Goal: Transaction & Acquisition: Purchase product/service

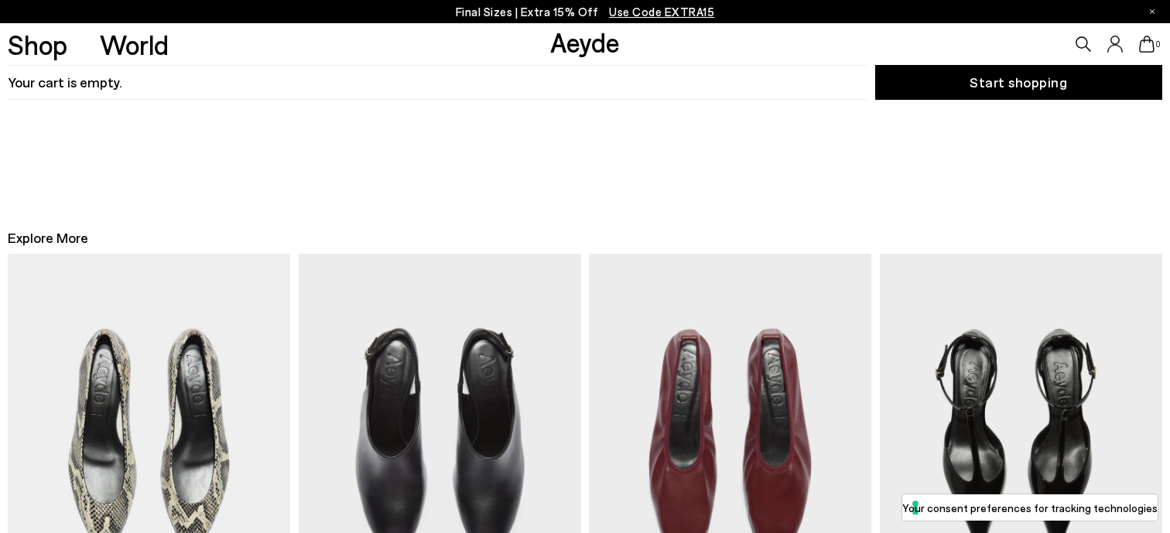
scroll to position [20, 0]
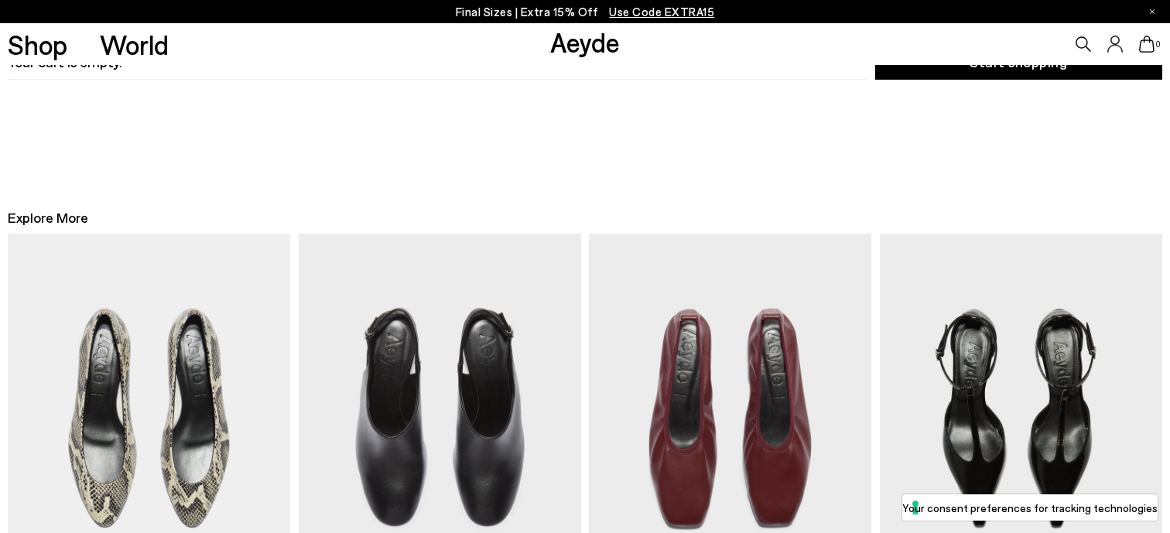
click at [1141, 43] on icon at bounding box center [1146, 44] width 15 height 17
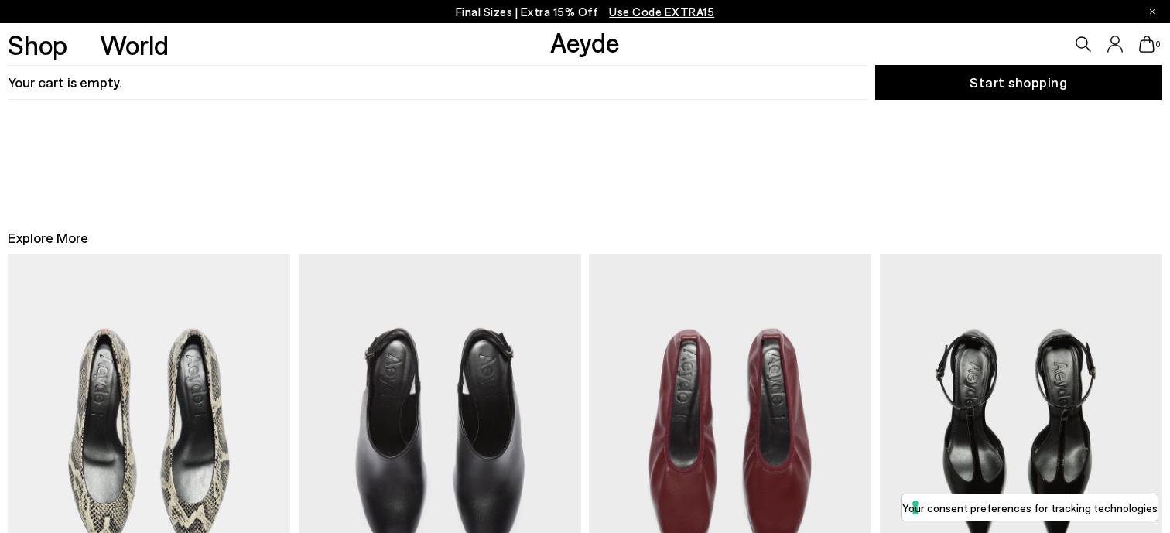
scroll to position [428, 0]
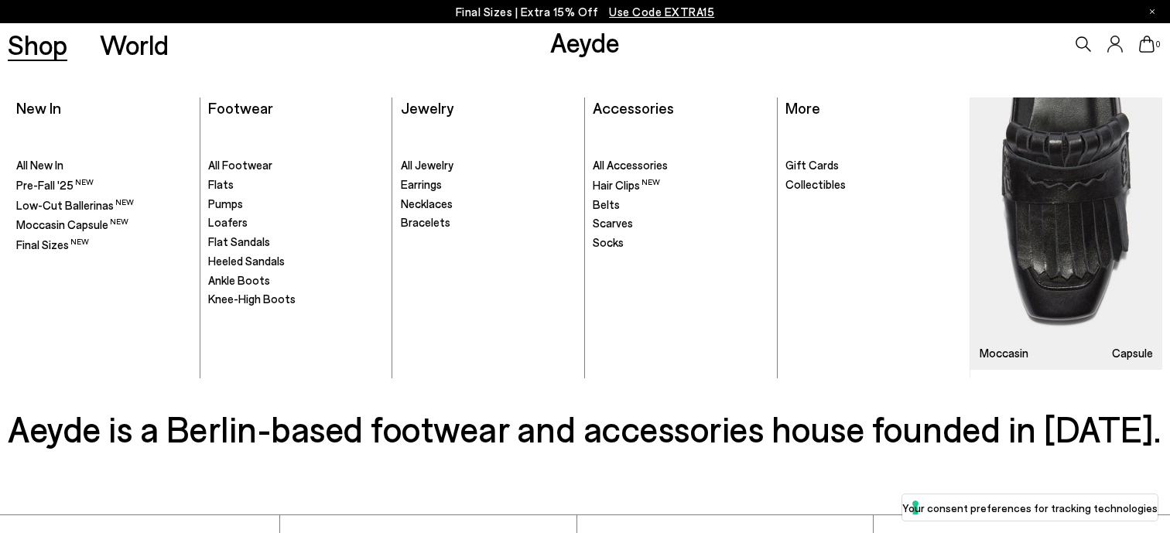
click at [44, 58] on link "Shop" at bounding box center [38, 44] width 60 height 27
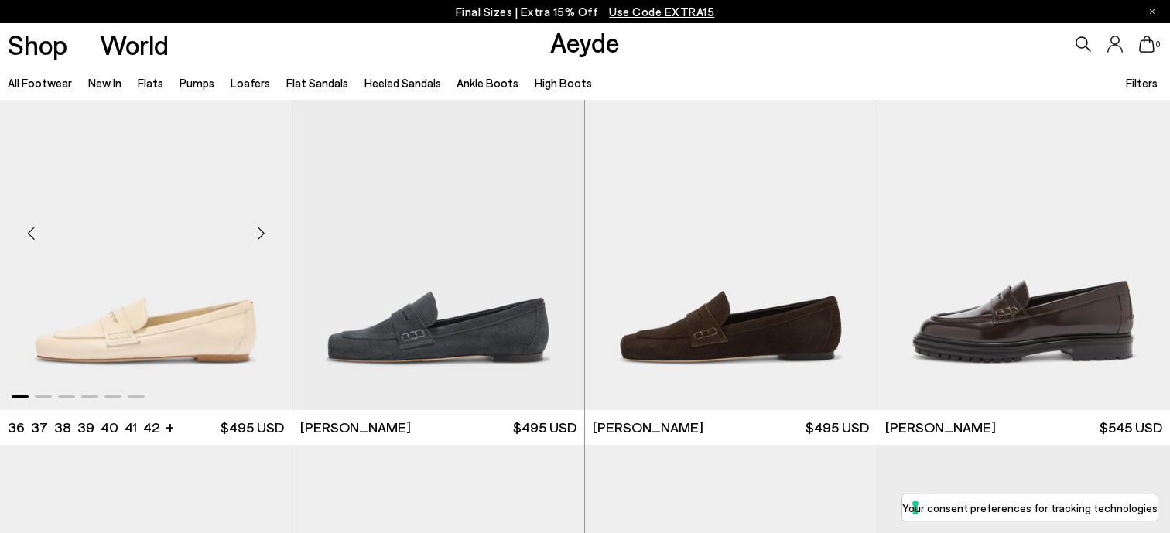
scroll to position [607, 0]
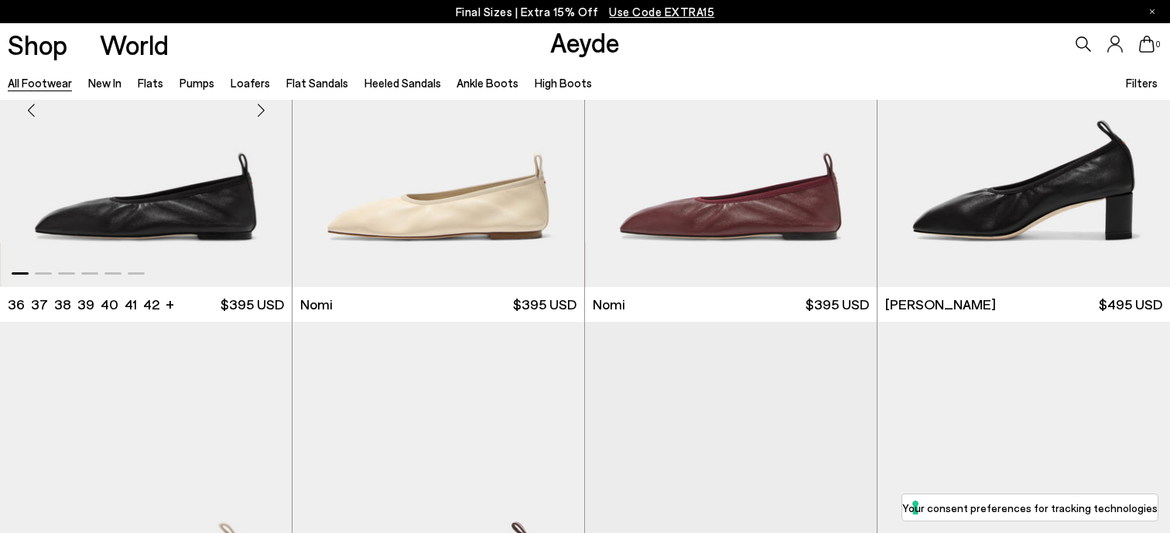
scroll to position [3765, 0]
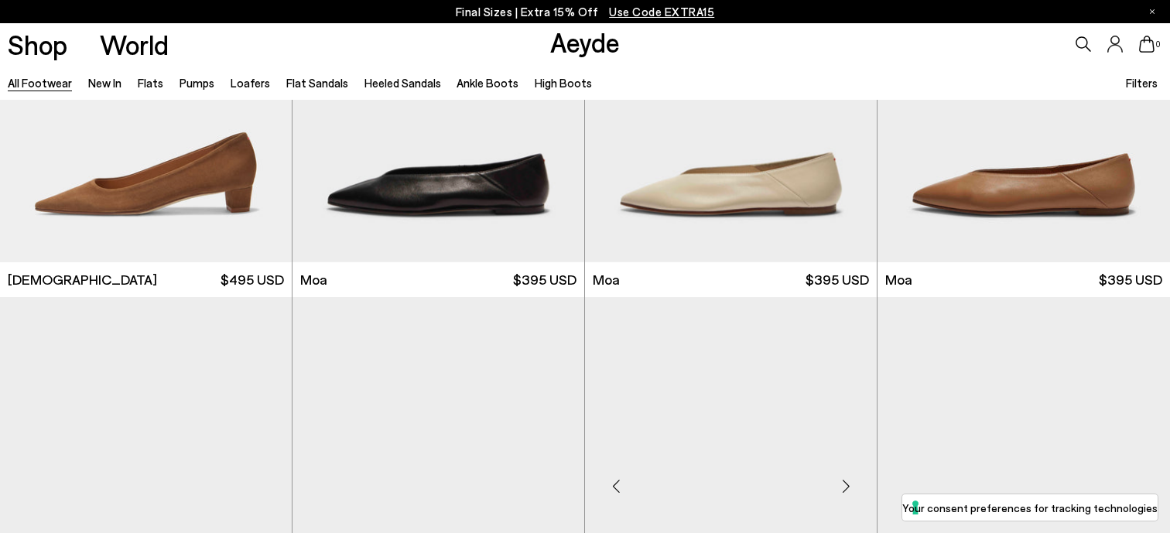
scroll to position [6915, 0]
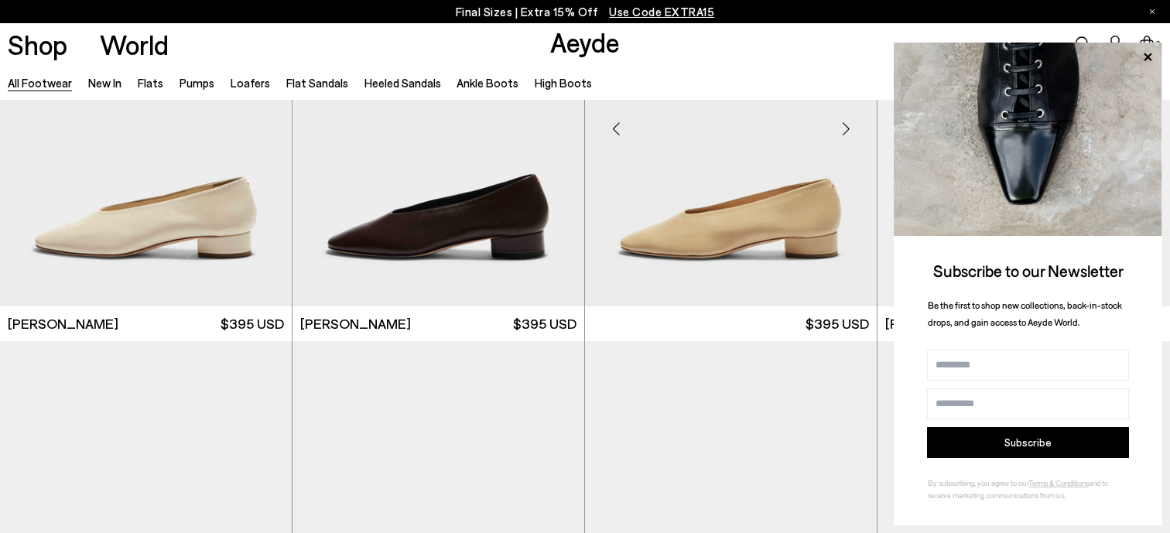
scroll to position [8632, 0]
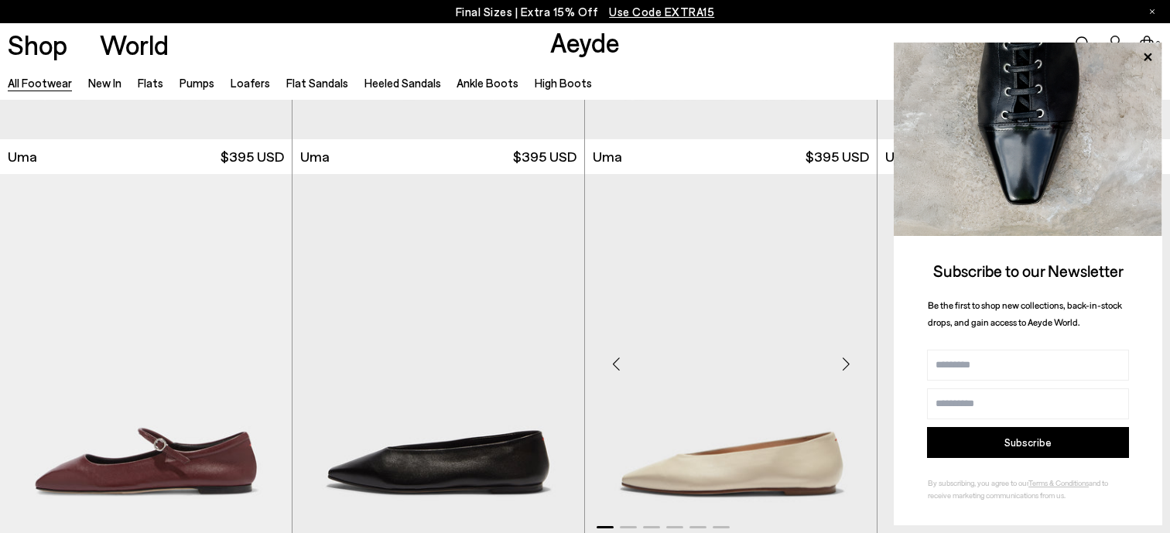
scroll to position [12571, 0]
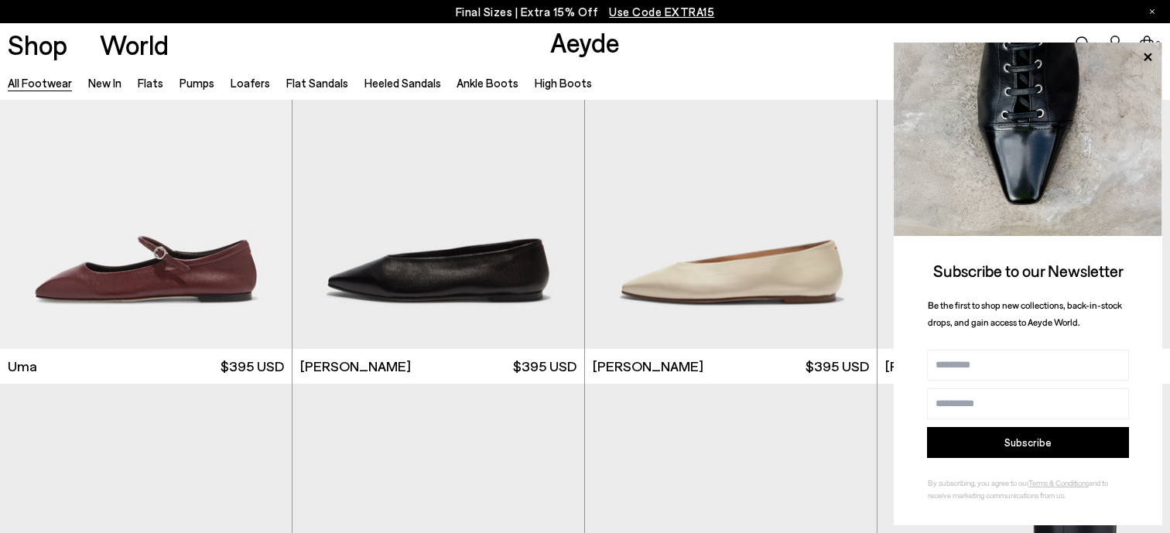
drag, startPoint x: 1146, startPoint y: 55, endPoint x: 1136, endPoint y: 63, distance: 12.7
click at [1146, 55] on icon at bounding box center [1148, 57] width 8 height 8
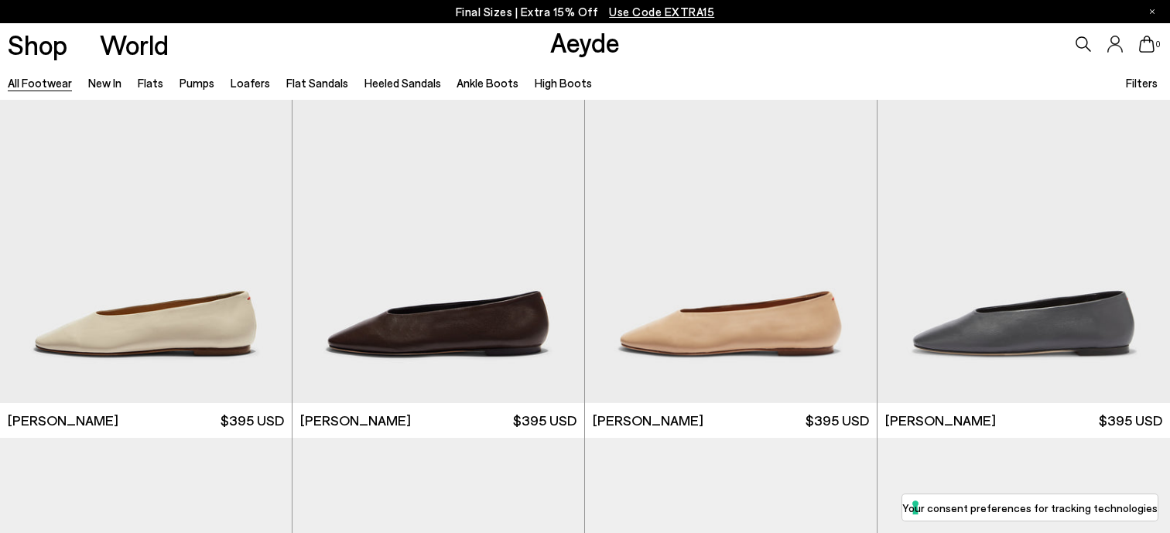
scroll to position [15380, 0]
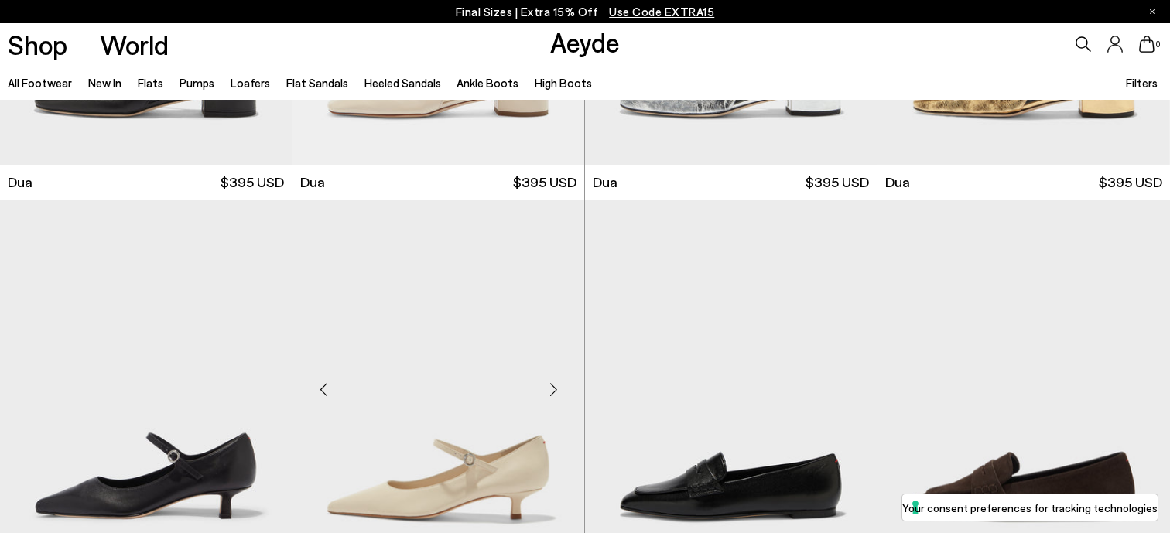
scroll to position [16422, 0]
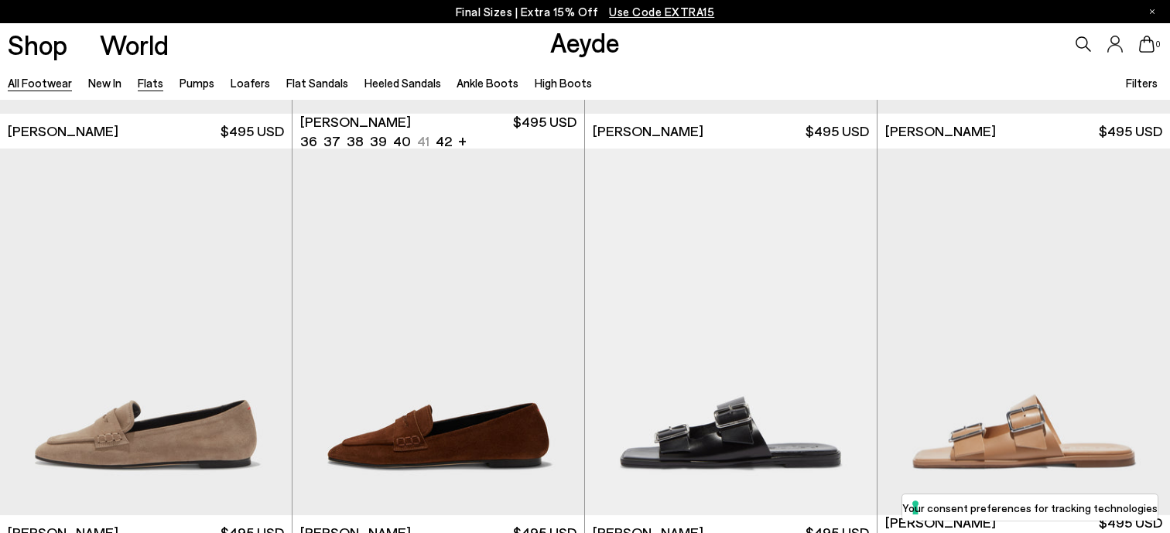
click at [146, 82] on link "Flats" at bounding box center [151, 83] width 26 height 14
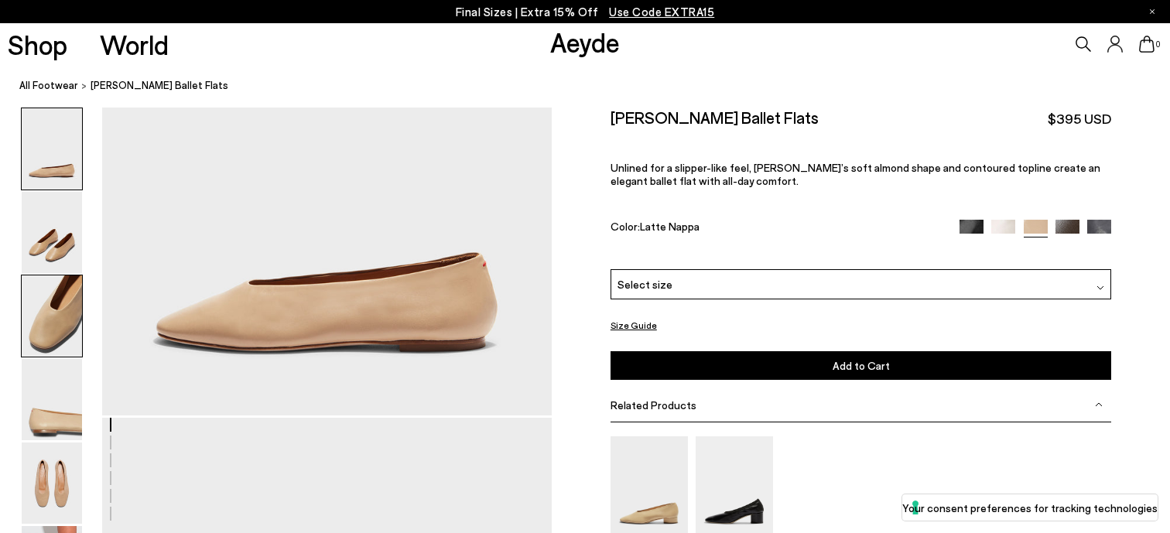
click at [52, 295] on img at bounding box center [52, 316] width 60 height 81
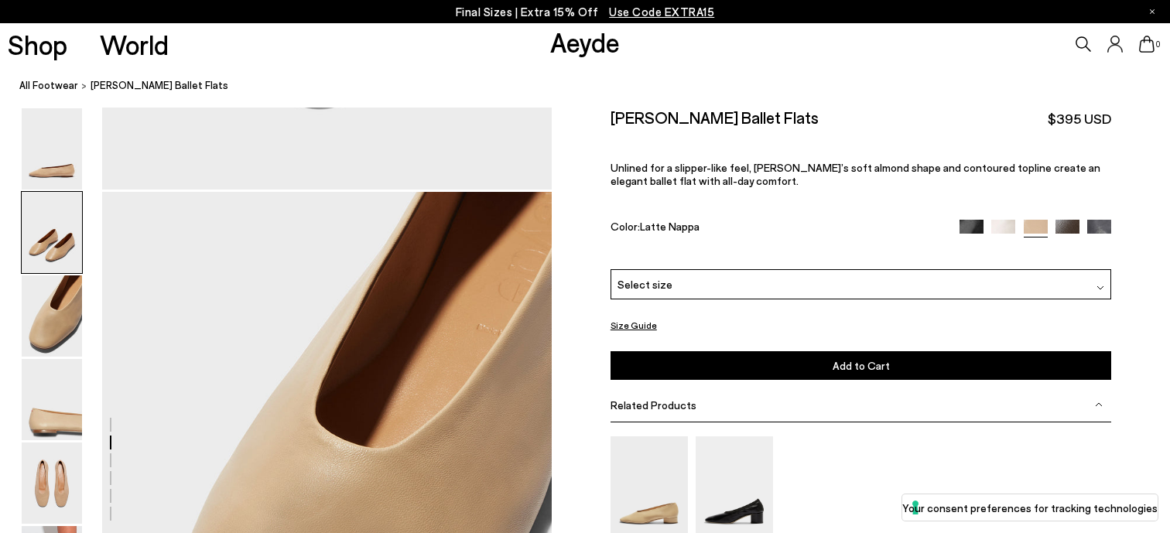
scroll to position [1032, 0]
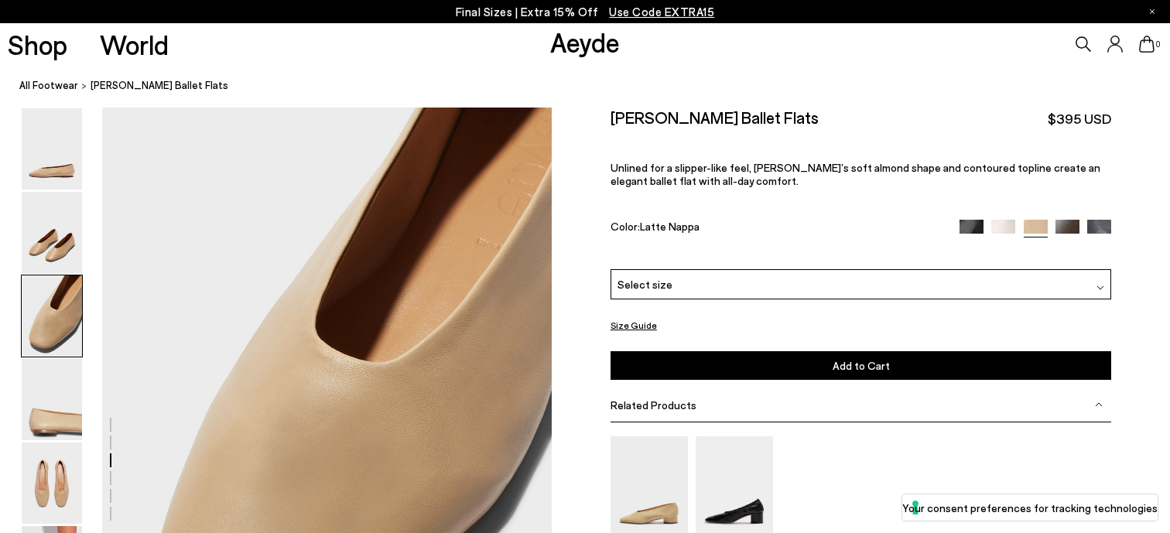
click at [1004, 228] on img at bounding box center [1004, 231] width 24 height 24
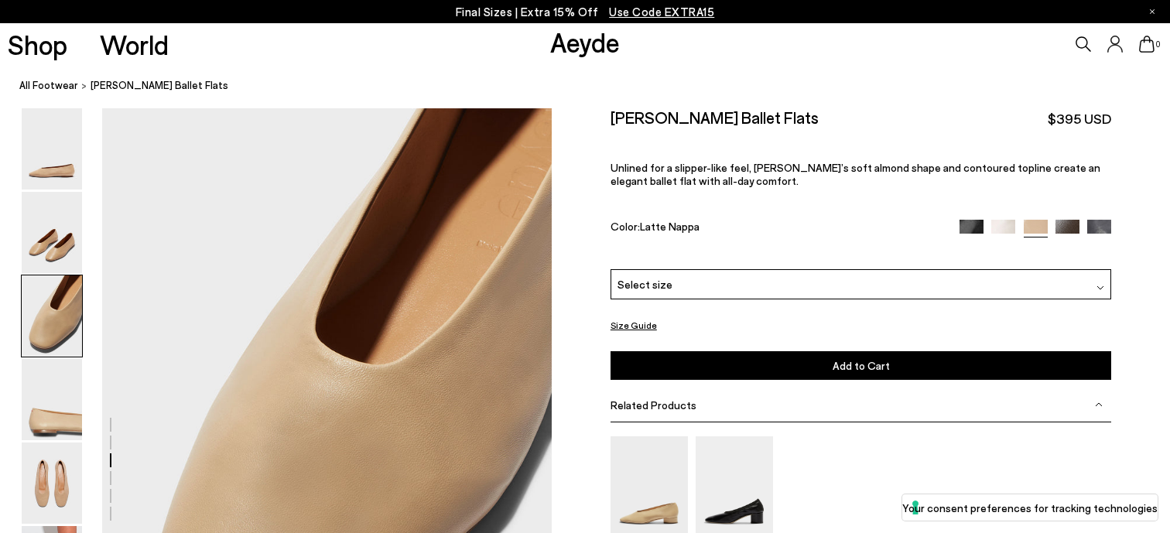
scroll to position [1029, 0]
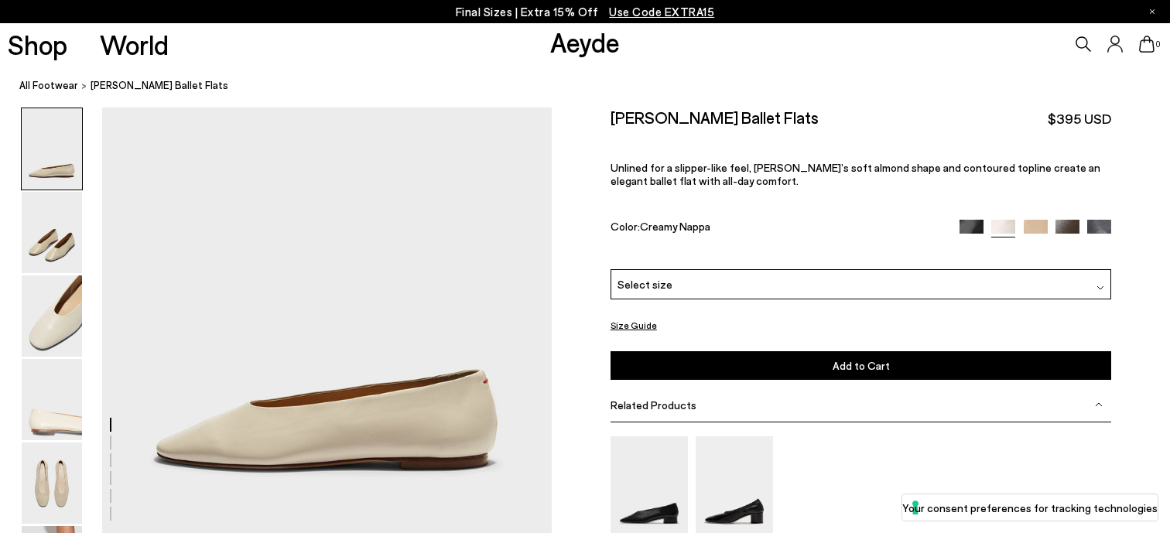
click at [1033, 228] on img at bounding box center [1036, 232] width 24 height 24
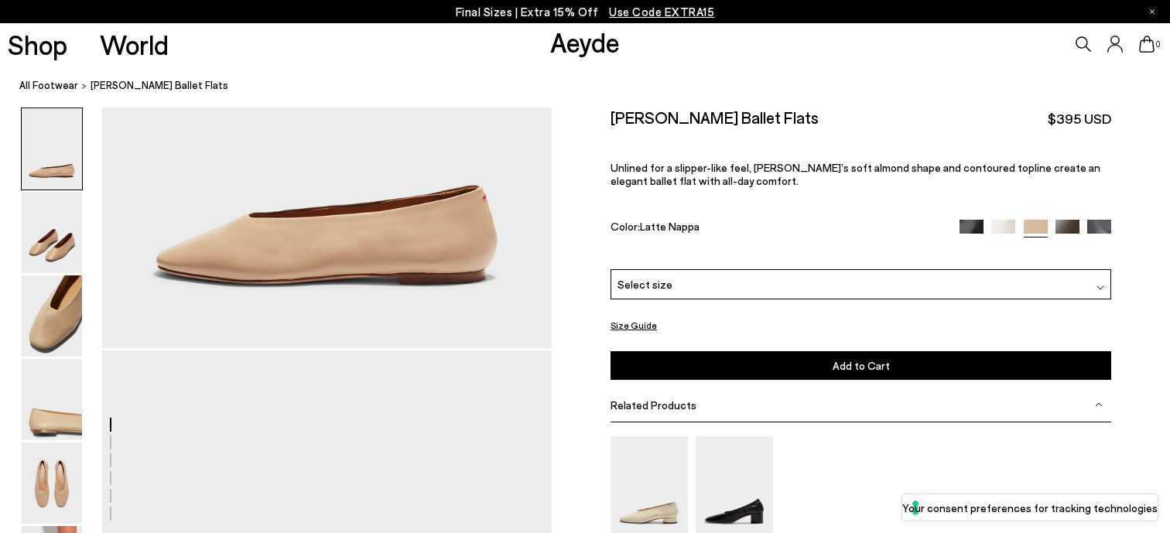
scroll to position [188, 0]
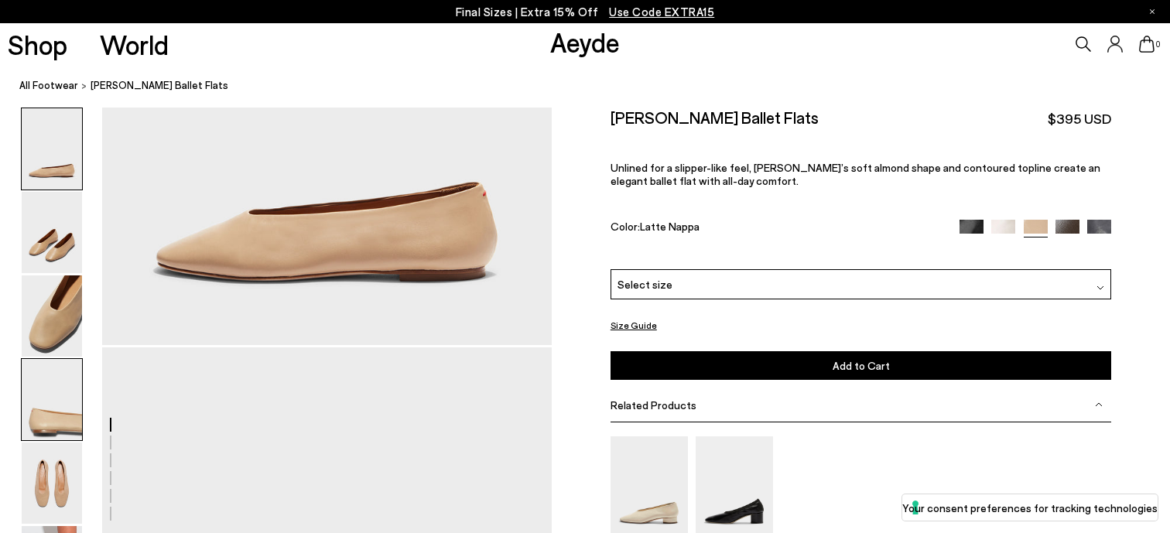
drag, startPoint x: 63, startPoint y: 435, endPoint x: 59, endPoint y: 427, distance: 8.7
click at [62, 435] on img at bounding box center [52, 399] width 60 height 81
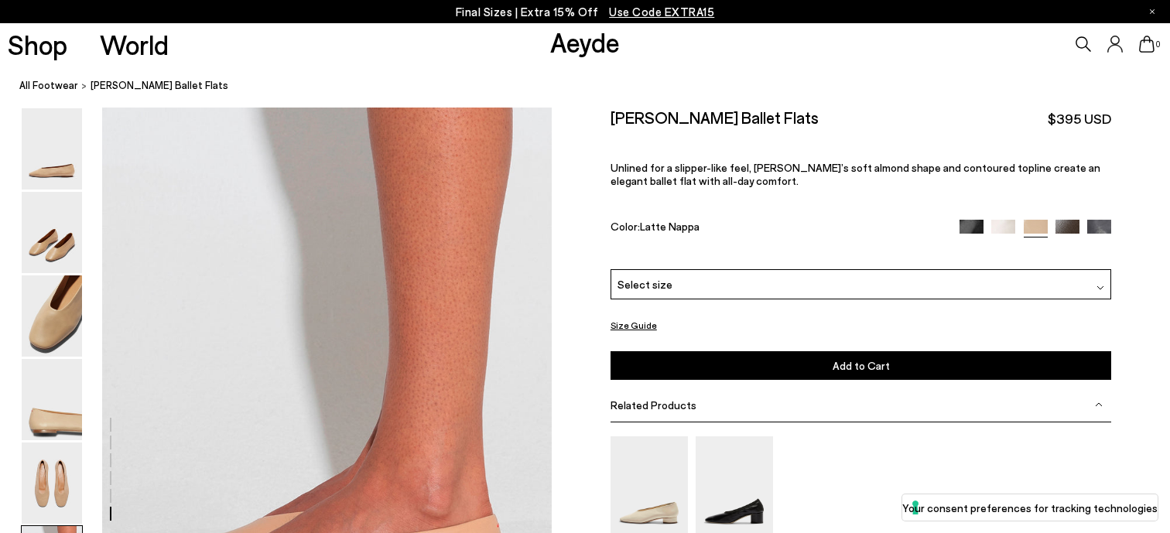
scroll to position [2837, 0]
click at [785, 279] on div "Select size" at bounding box center [862, 284] width 502 height 30
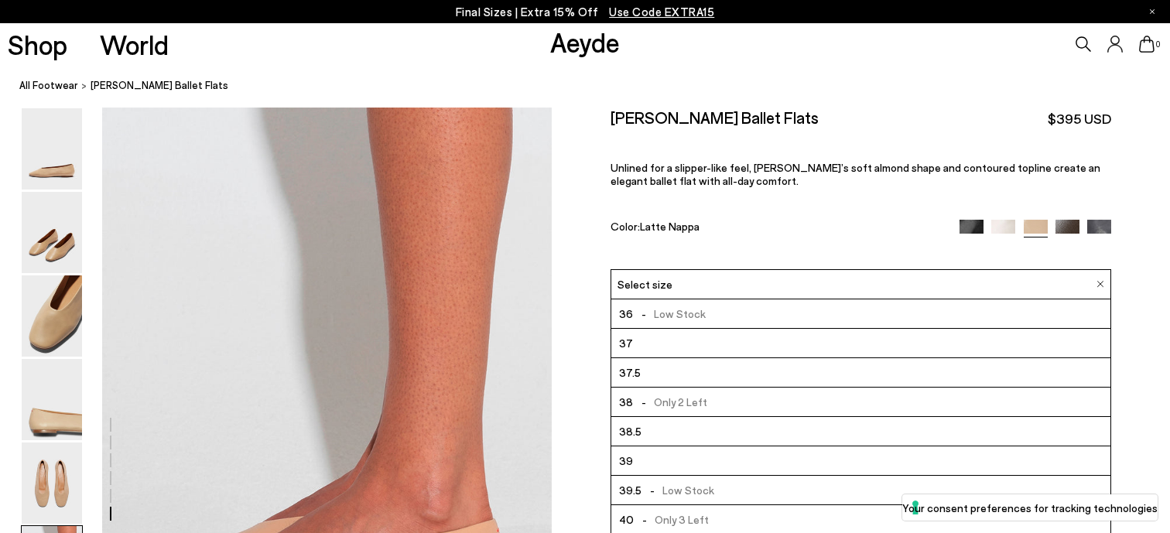
click at [722, 183] on p "Unlined for a slipper-like feel, Kirsten’s soft almond shape and contoured topl…" at bounding box center [862, 174] width 502 height 26
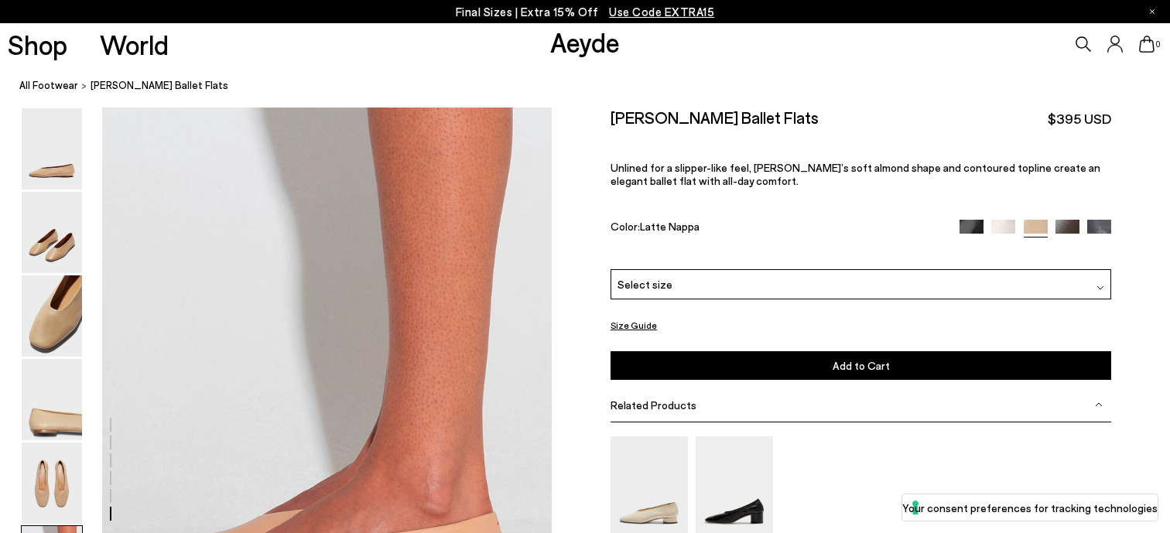
click at [639, 333] on button "Size Guide" at bounding box center [634, 325] width 46 height 19
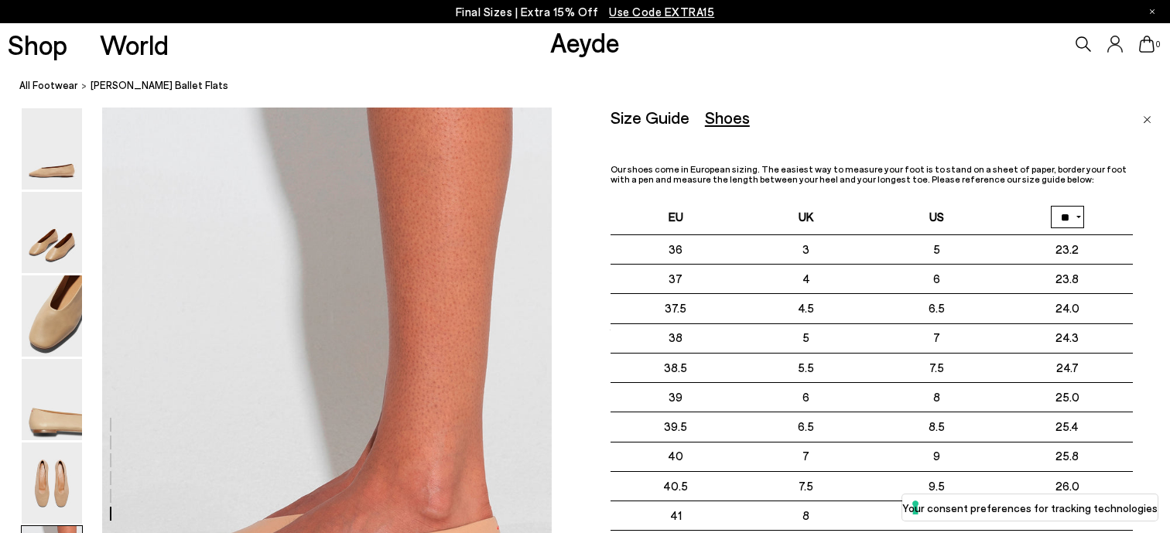
scroll to position [2842, 0]
click at [955, 164] on p "Our shoes come in European sizing. The easiest way to measure your foot is to s…" at bounding box center [872, 174] width 523 height 20
click at [1144, 120] on img "Close" at bounding box center [1147, 120] width 9 height 8
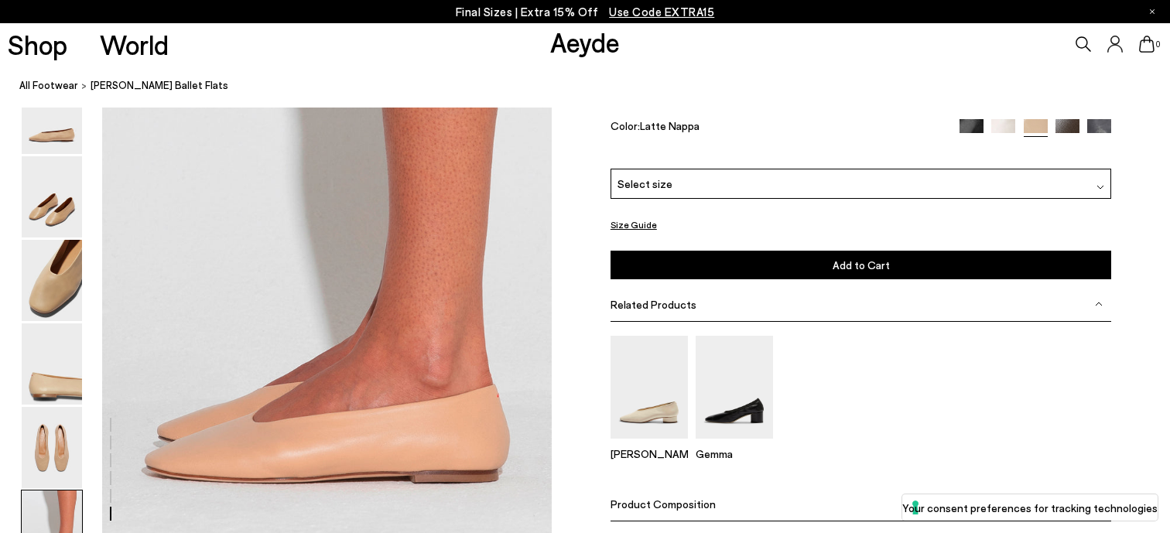
scroll to position [2937, 0]
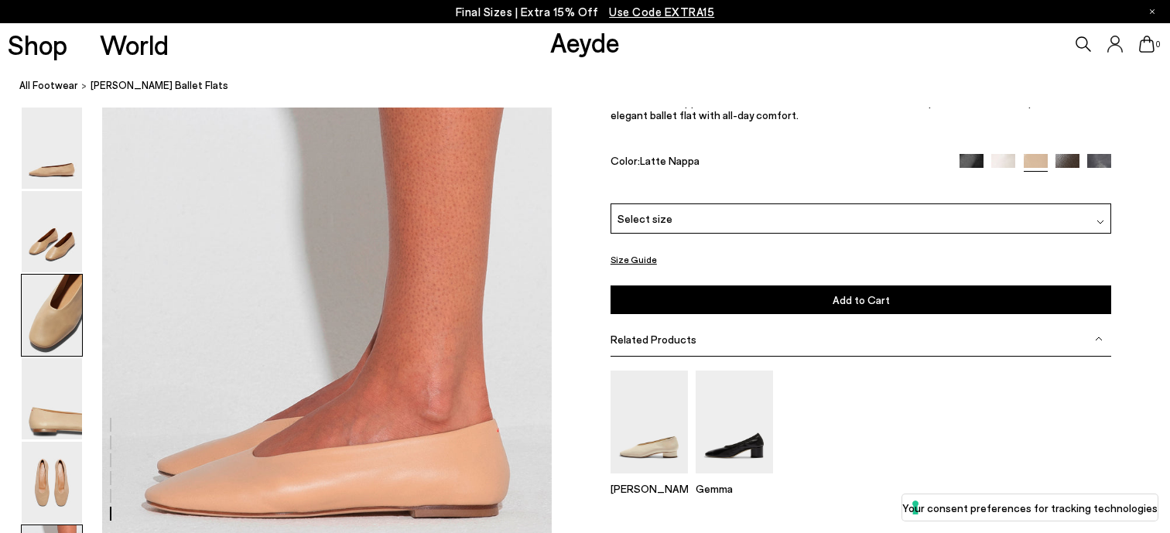
click at [59, 303] on img at bounding box center [52, 315] width 60 height 81
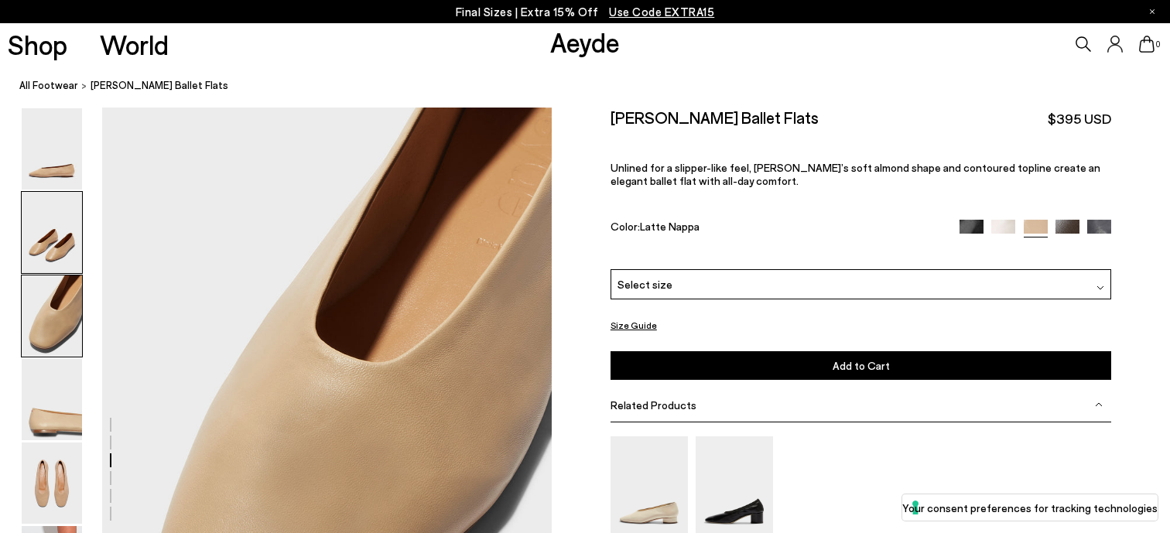
click at [58, 258] on img at bounding box center [52, 232] width 60 height 81
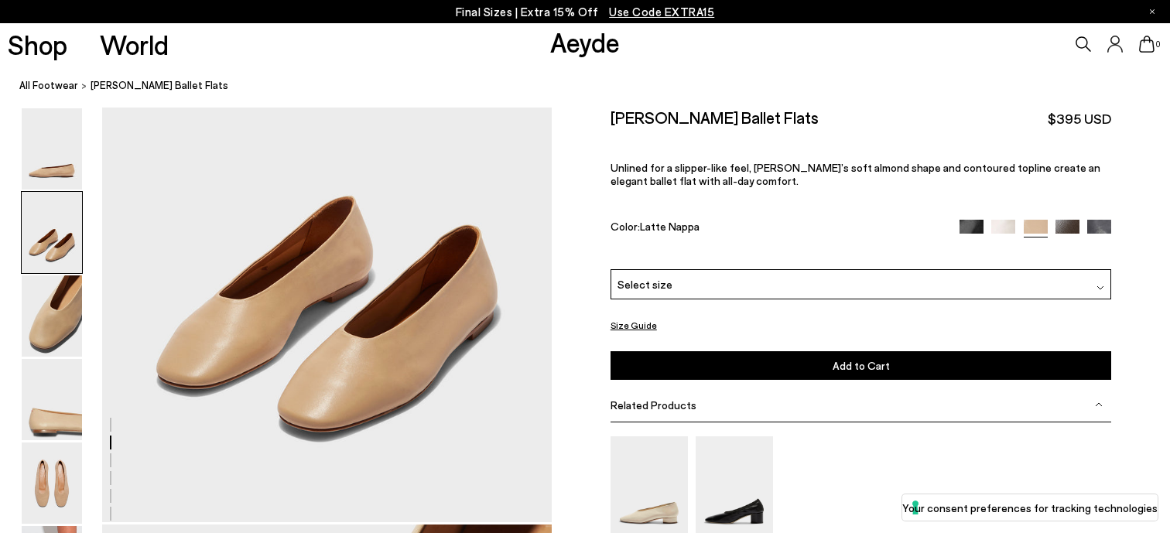
scroll to position [614, 0]
click at [824, 286] on div "Select size" at bounding box center [862, 284] width 502 height 30
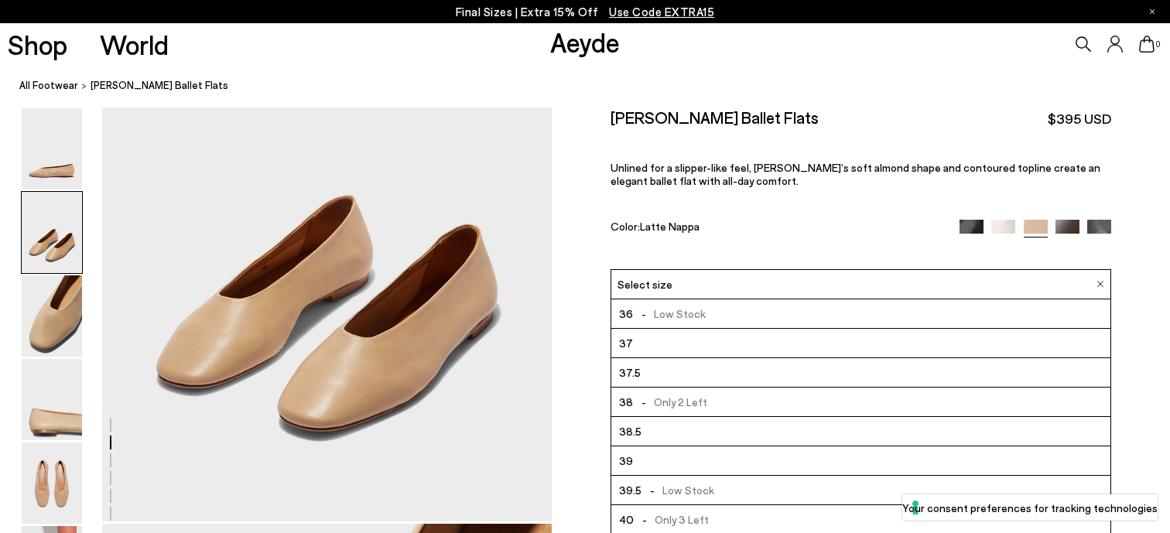
click at [785, 372] on li "37.5" at bounding box center [862, 372] width 500 height 29
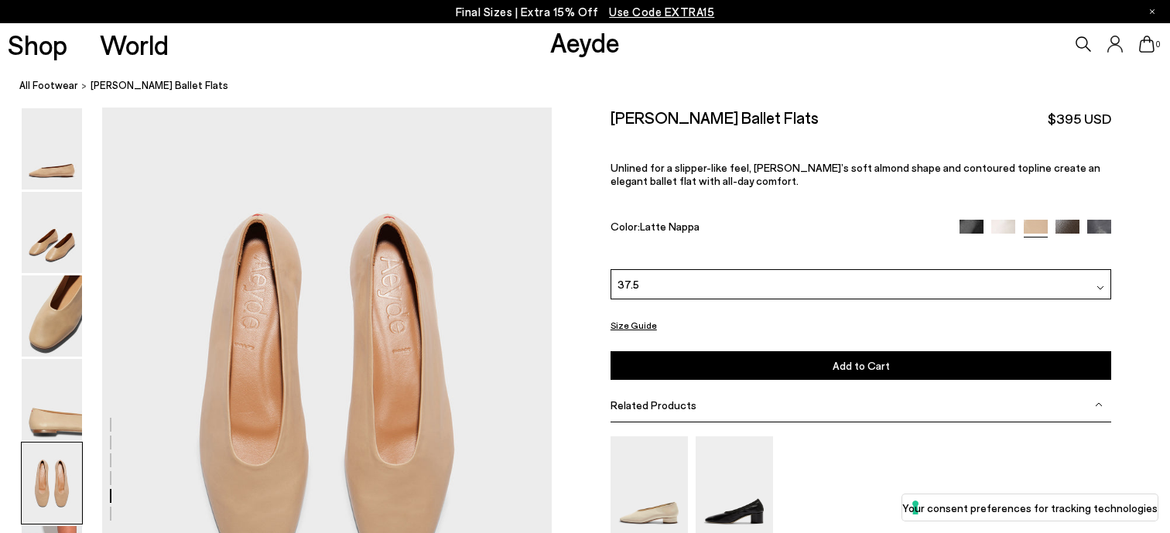
scroll to position [2356, 0]
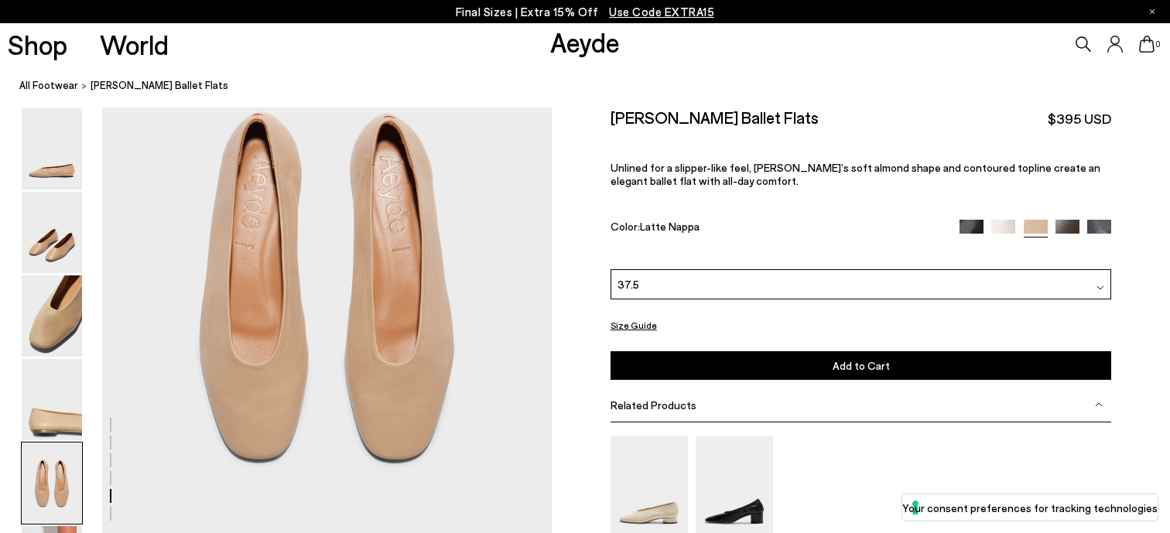
click at [717, 280] on div "37.5" at bounding box center [862, 284] width 502 height 30
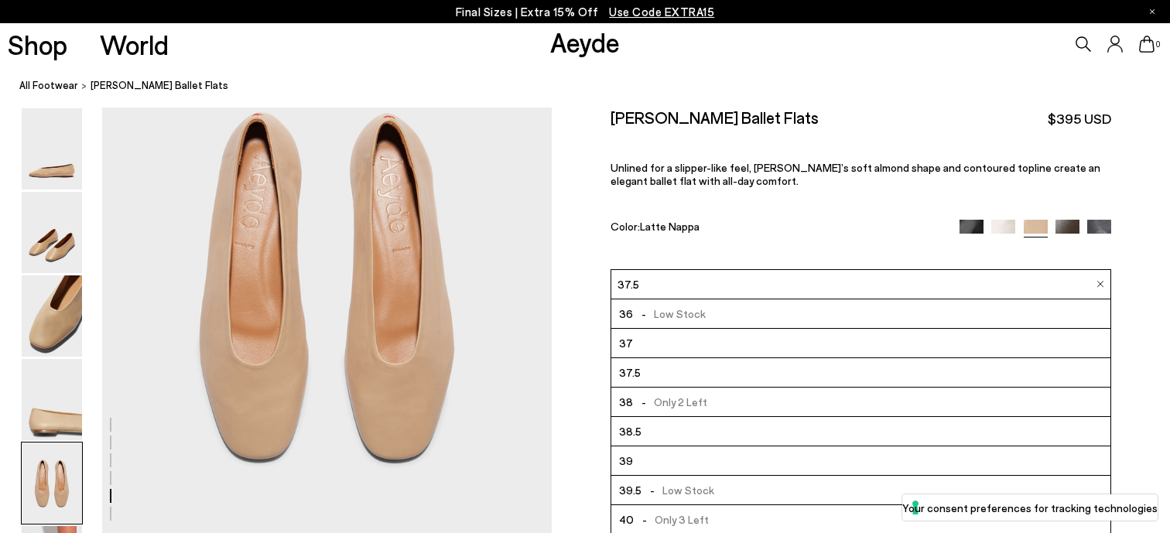
click at [755, 218] on div "Kirsten Ballet Flats $395 USD Unlined for a slipper-like feel, Kirsten’s soft a…" at bounding box center [862, 189] width 502 height 162
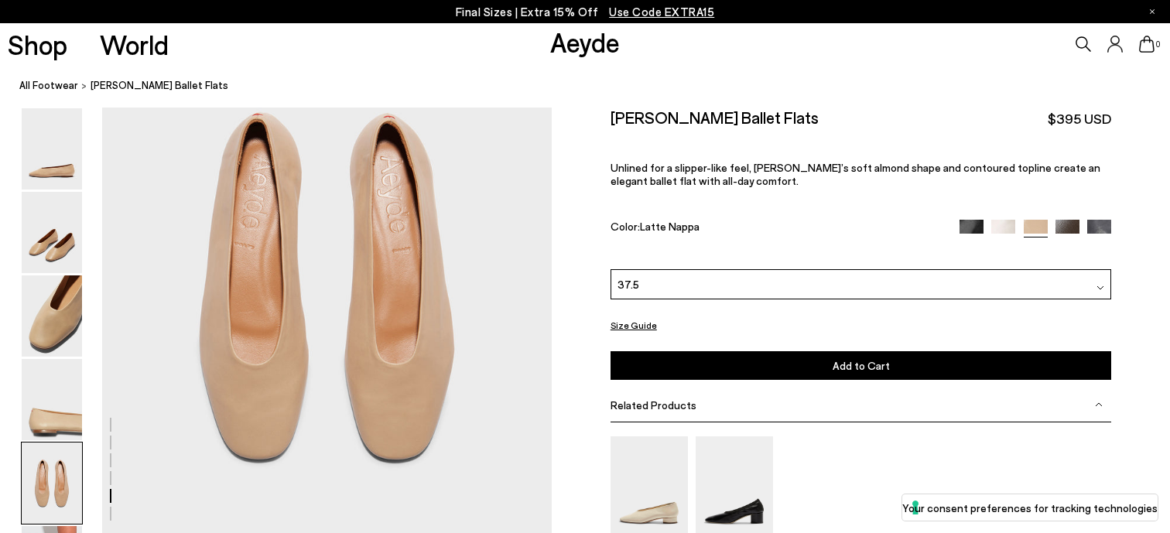
click at [621, 320] on button "Size Guide" at bounding box center [634, 325] width 46 height 19
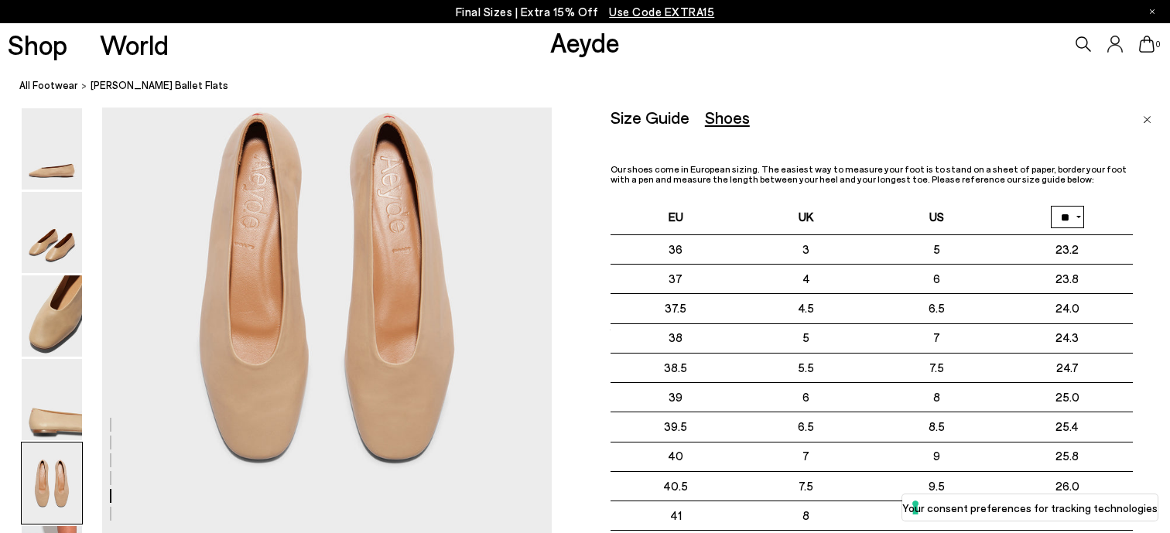
click at [1060, 220] on select "** **" at bounding box center [1067, 217] width 33 height 22
click at [1051, 206] on select "** **" at bounding box center [1067, 217] width 33 height 22
click at [1069, 216] on select "** **" at bounding box center [1067, 217] width 33 height 22
click at [1051, 206] on select "** **" at bounding box center [1067, 217] width 33 height 22
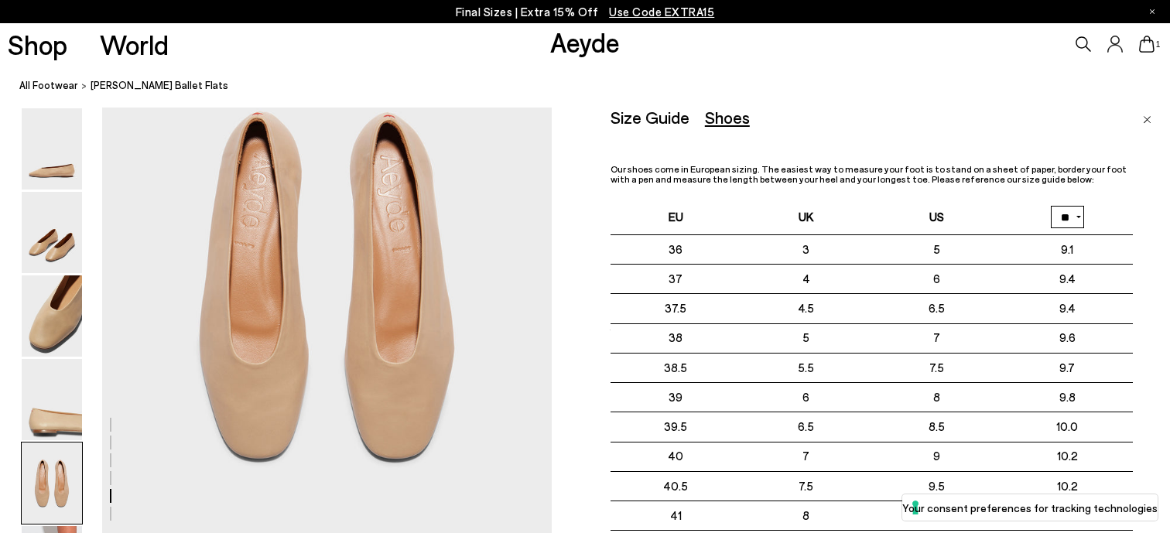
click at [1060, 212] on select "** **" at bounding box center [1067, 217] width 33 height 22
click at [1051, 206] on select "** **" at bounding box center [1067, 217] width 33 height 22
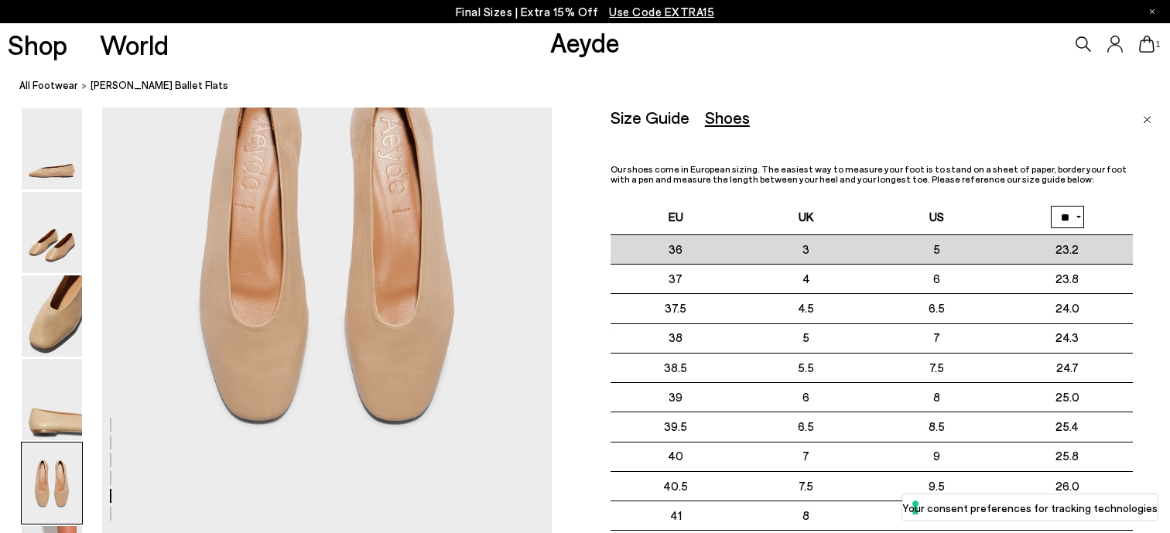
scroll to position [2465, 0]
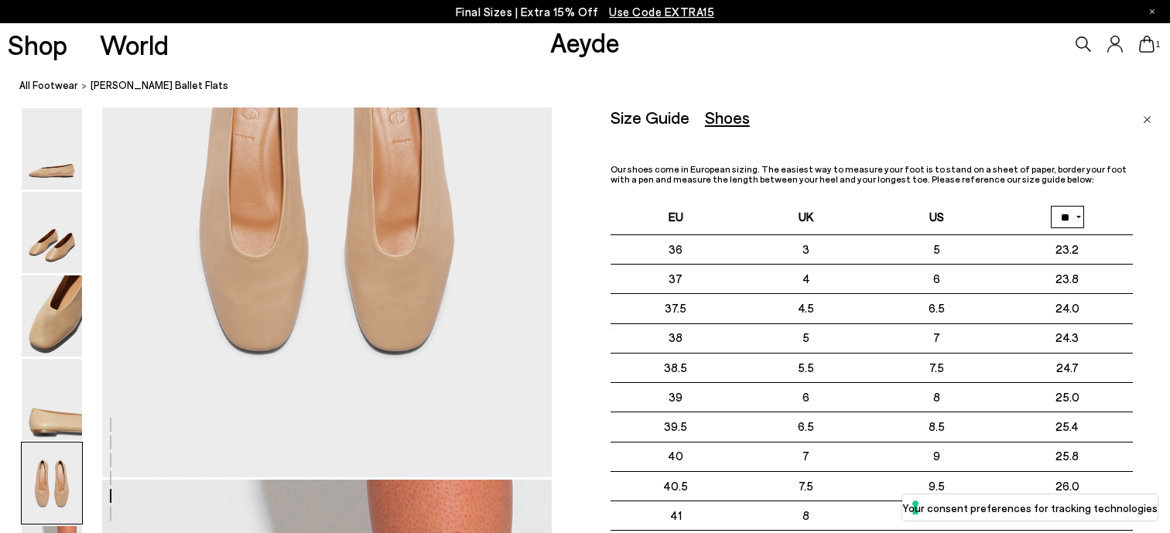
click at [1078, 215] on select "** **" at bounding box center [1067, 217] width 33 height 22
select select "**"
click at [1051, 206] on select "** **" at bounding box center [1067, 217] width 33 height 22
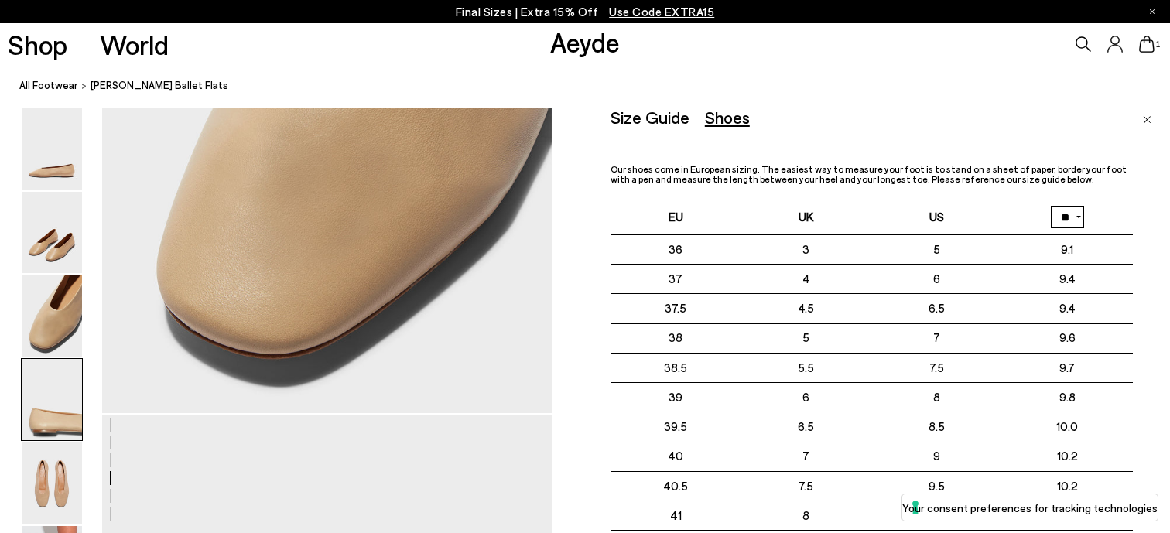
scroll to position [1147, 0]
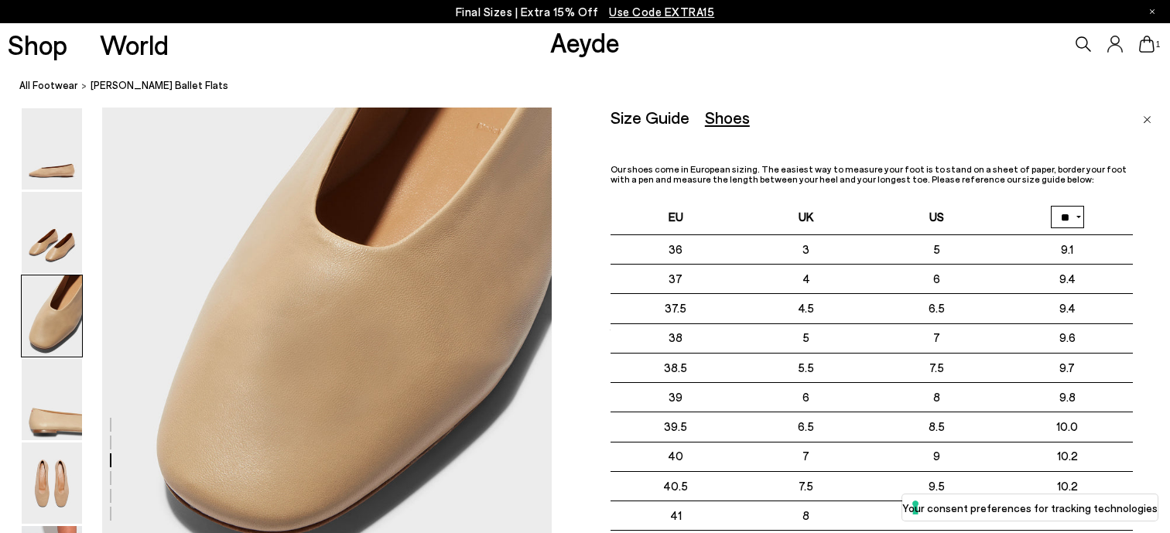
click at [1146, 118] on img "Close" at bounding box center [1147, 120] width 9 height 8
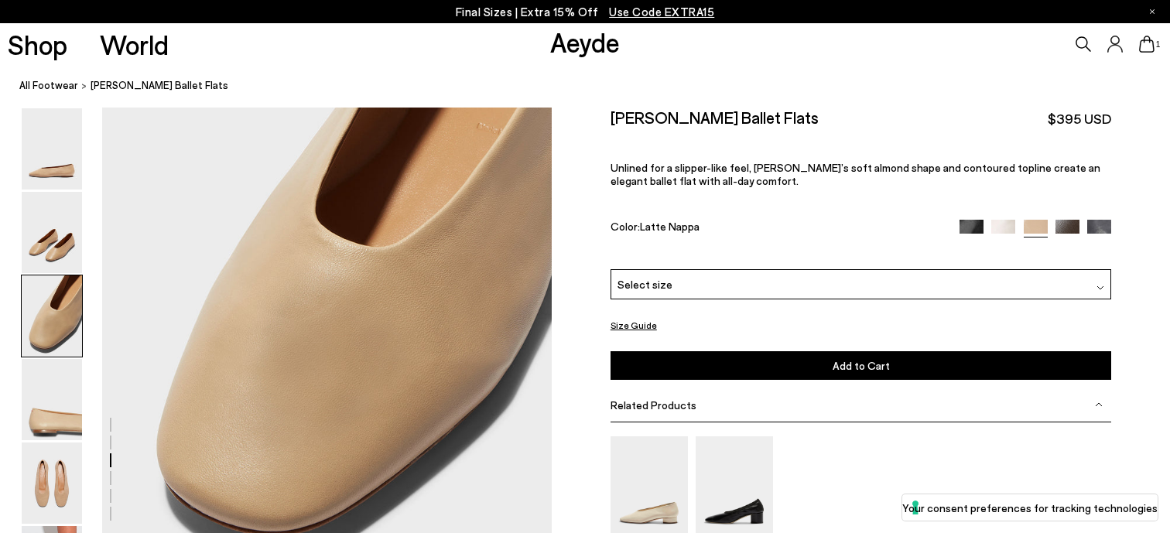
click at [736, 285] on div "Select size" at bounding box center [862, 284] width 502 height 30
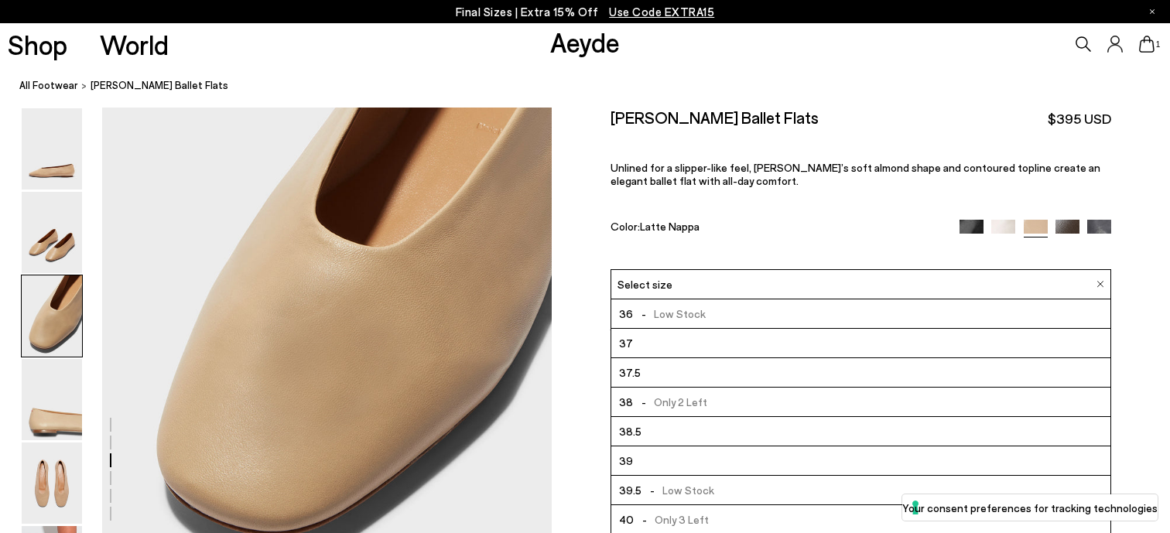
click at [664, 338] on li "37" at bounding box center [862, 343] width 500 height 29
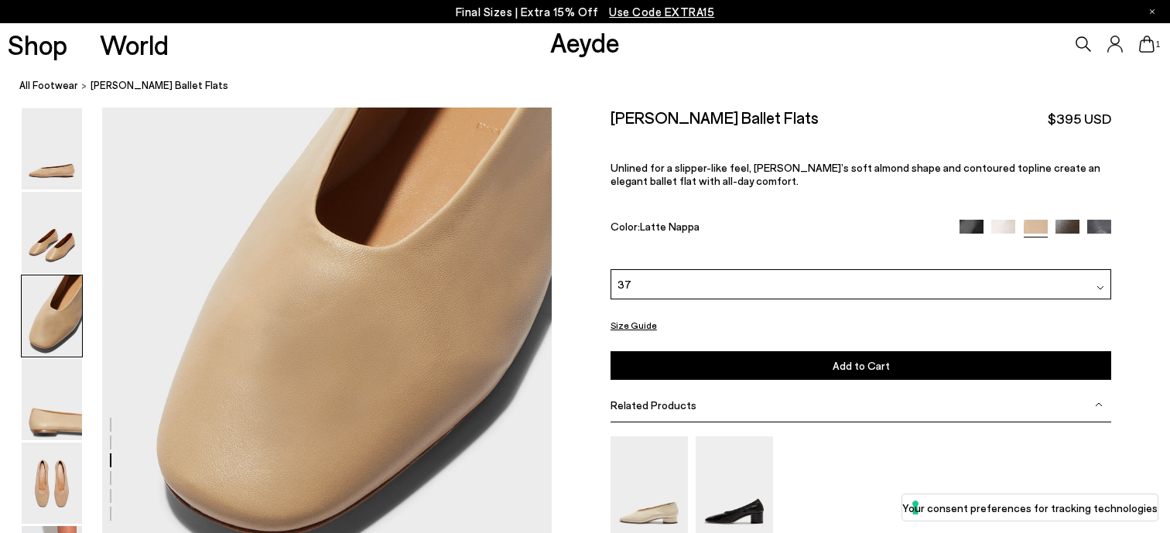
click at [707, 368] on button "Add to Cart Select a Size First" at bounding box center [862, 365] width 502 height 29
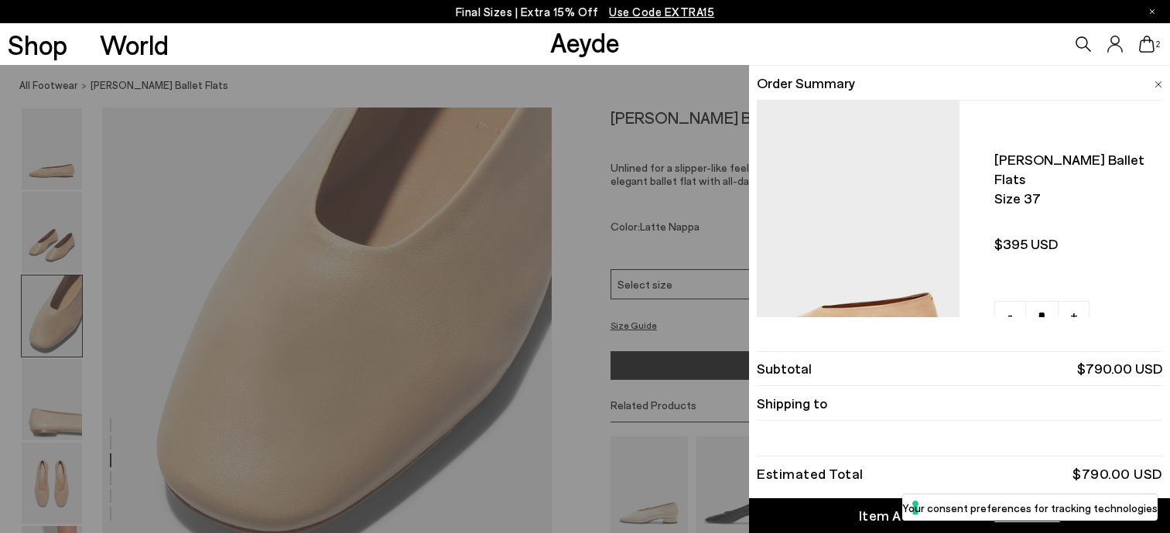
click at [1146, 36] on icon at bounding box center [1146, 44] width 15 height 17
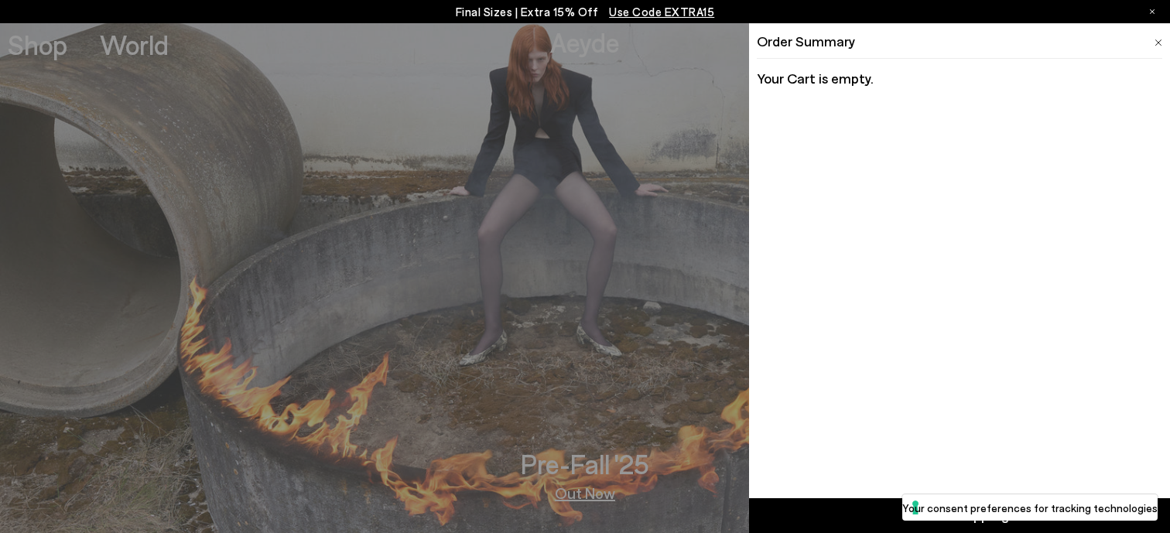
click at [1117, 47] on li "Order Summary" at bounding box center [959, 41] width 405 height 35
click at [1162, 40] on div "Order Summary Your Cart is empty." at bounding box center [959, 59] width 421 height 73
click at [1157, 39] on img at bounding box center [1159, 42] width 8 height 7
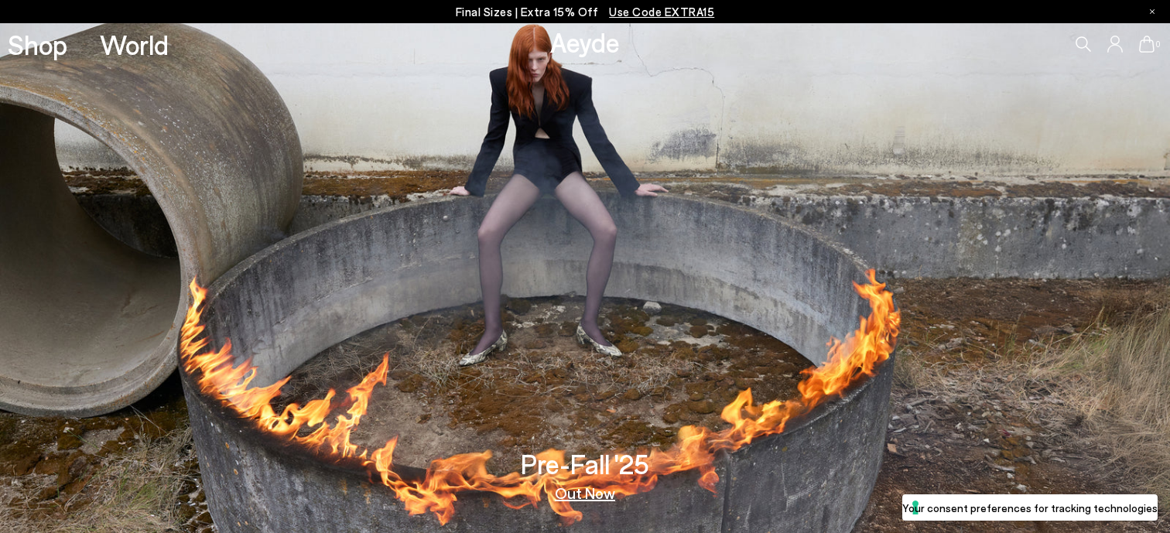
click at [1112, 45] on icon at bounding box center [1115, 44] width 15 height 17
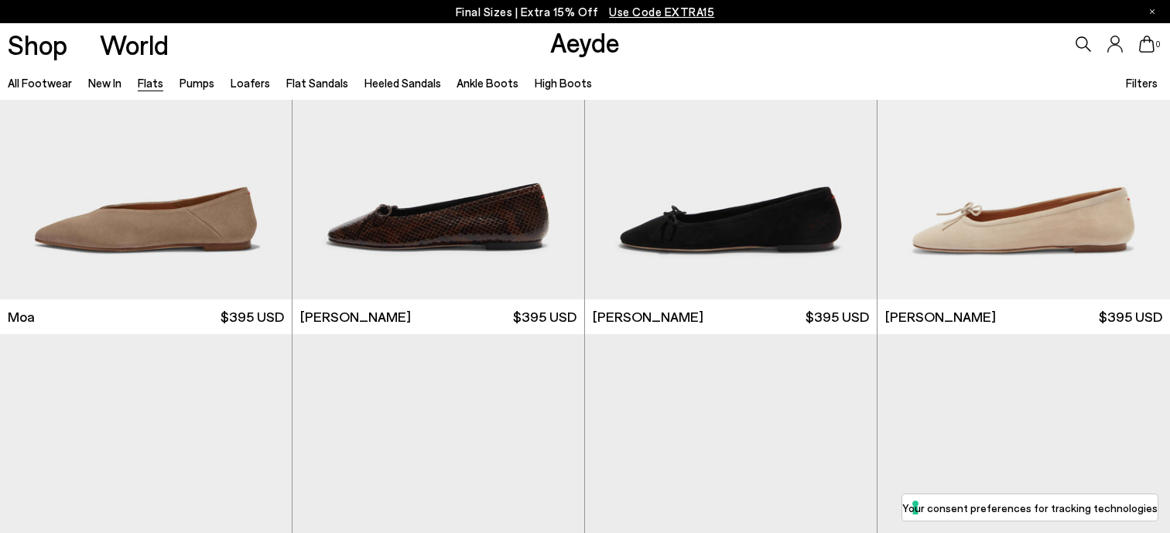
scroll to position [3058, 0]
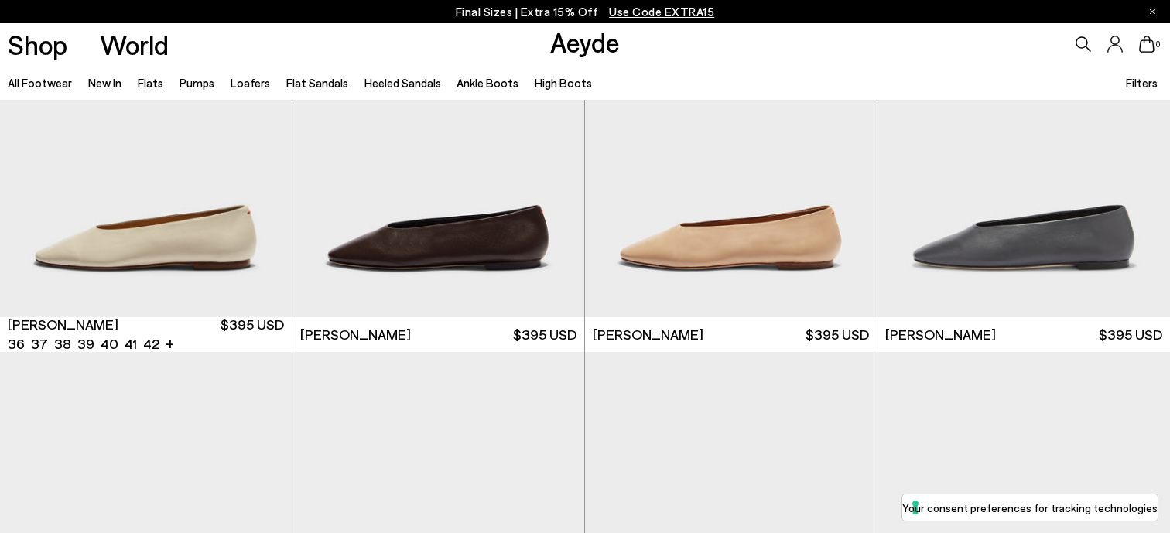
scroll to position [3751, 0]
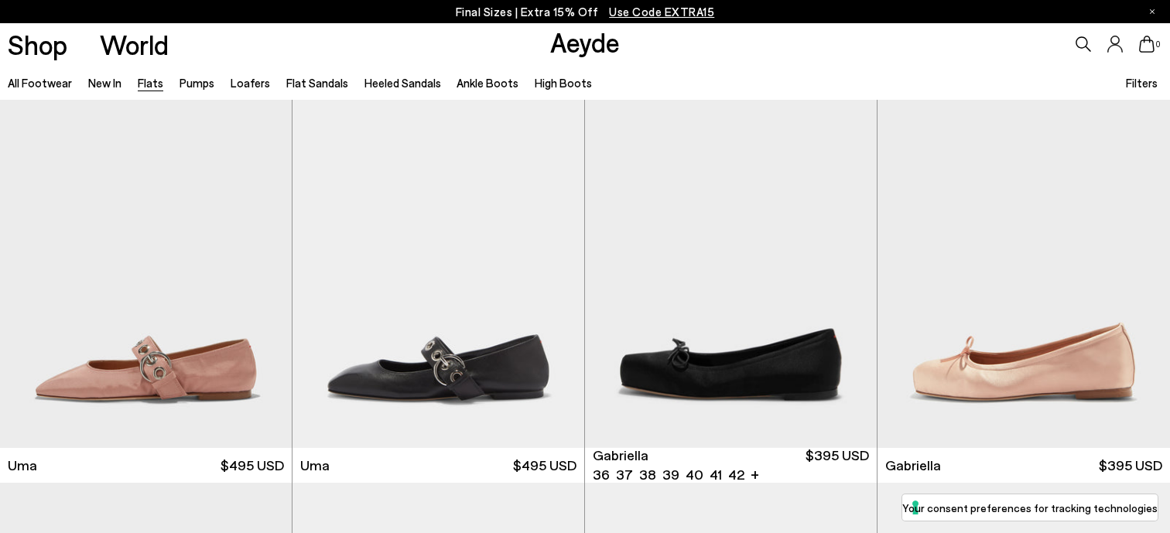
scroll to position [6270, 0]
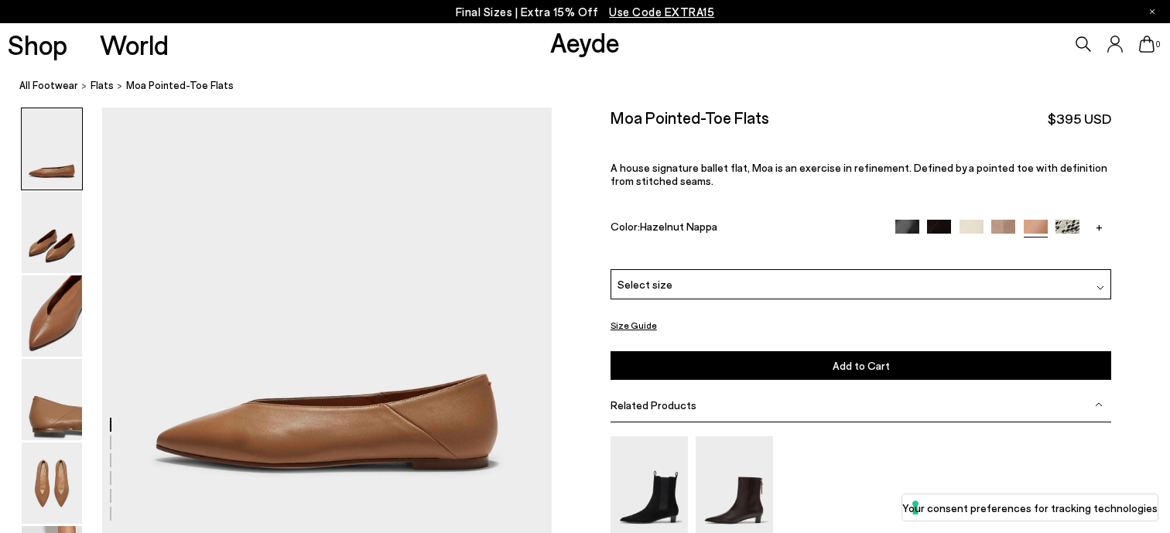
scroll to position [10, 0]
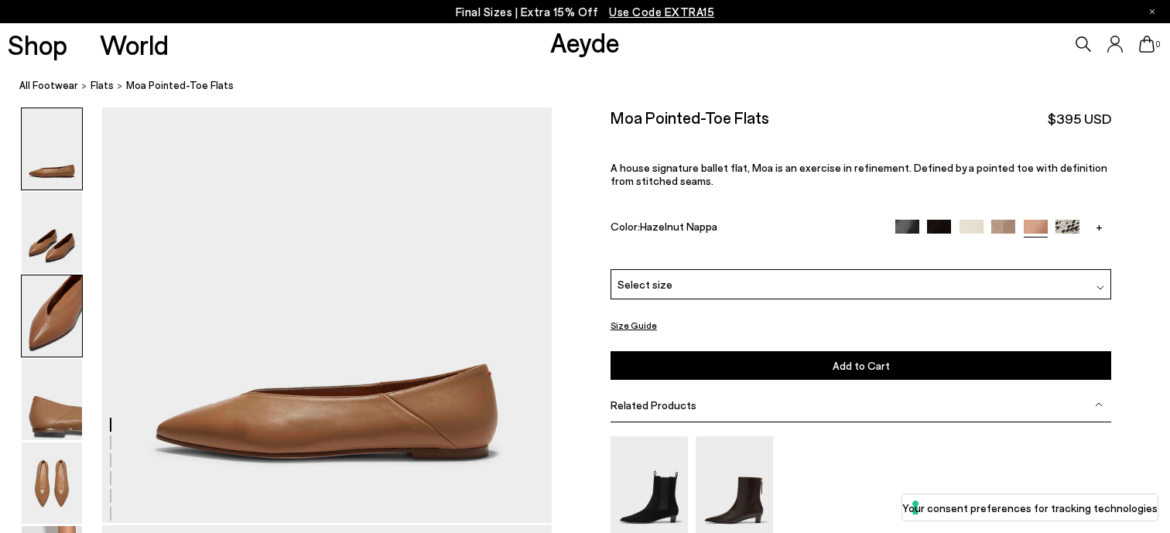
click at [63, 307] on img at bounding box center [52, 316] width 60 height 81
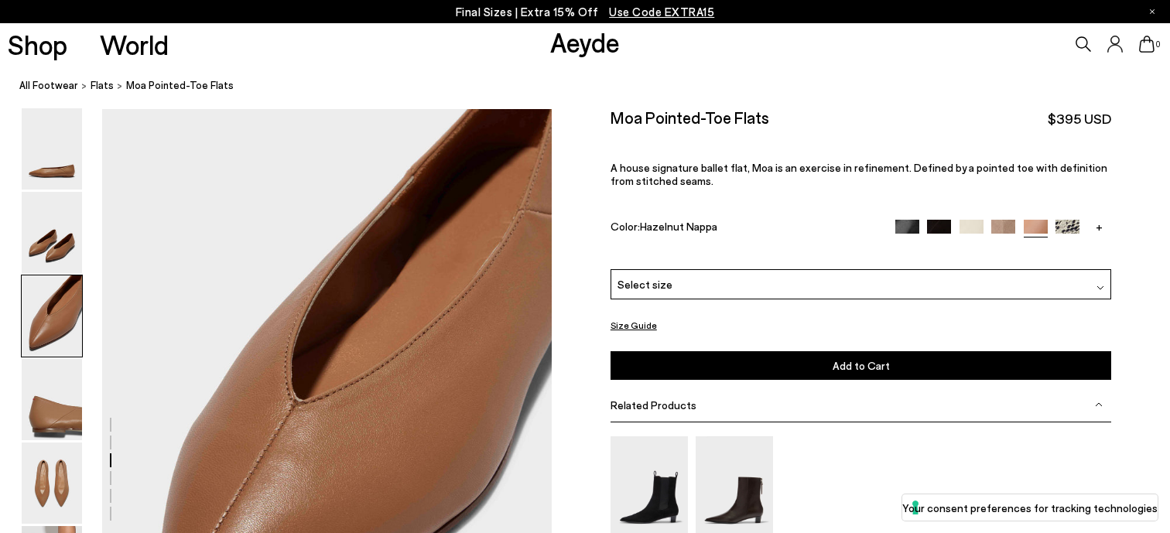
scroll to position [1032, 0]
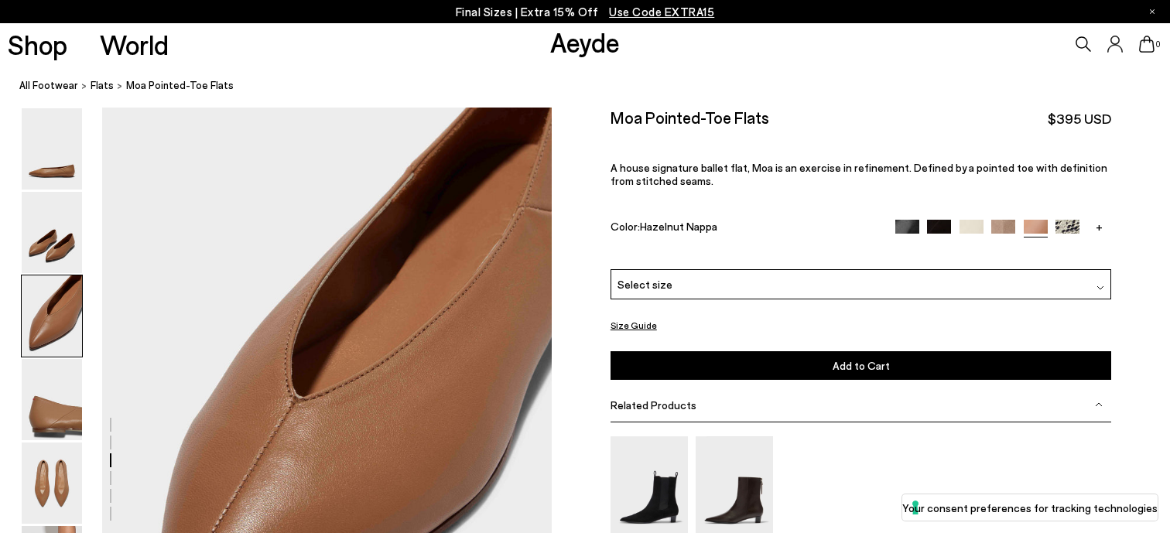
click at [1008, 224] on img at bounding box center [1004, 231] width 24 height 24
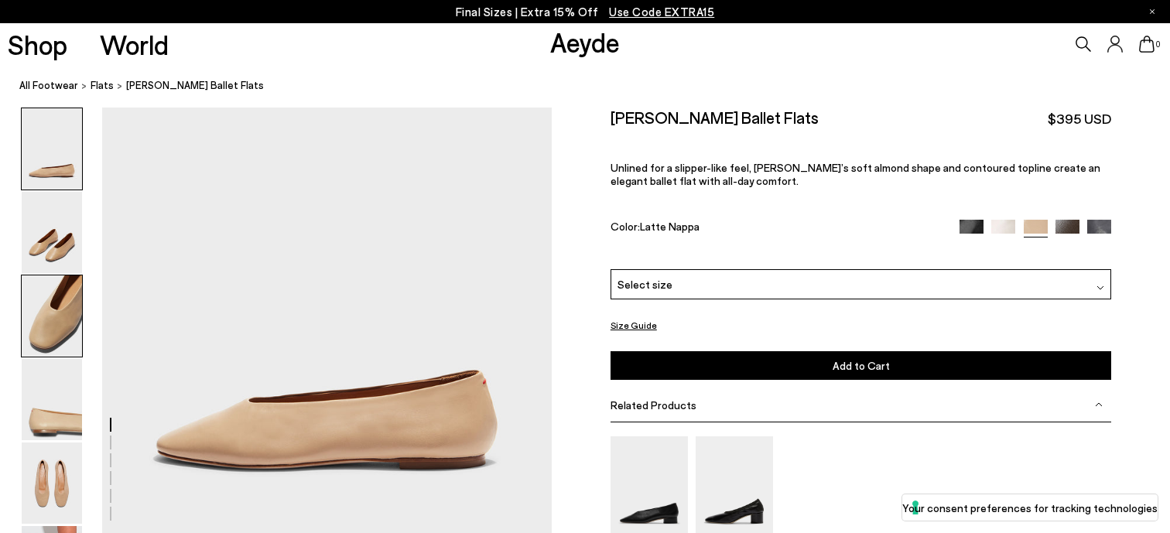
click at [37, 289] on img at bounding box center [52, 316] width 60 height 81
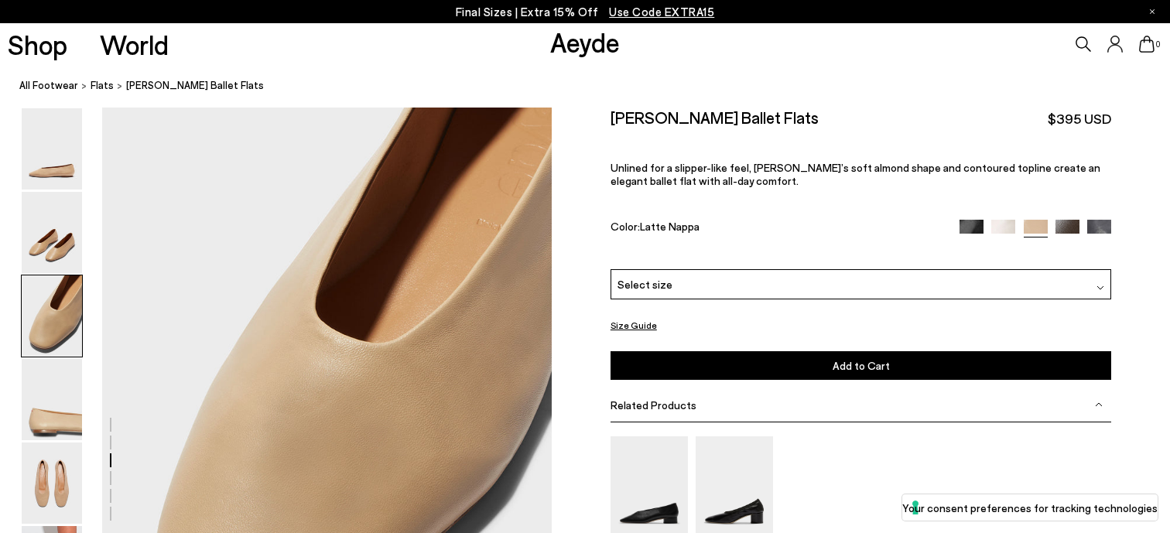
scroll to position [1059, 0]
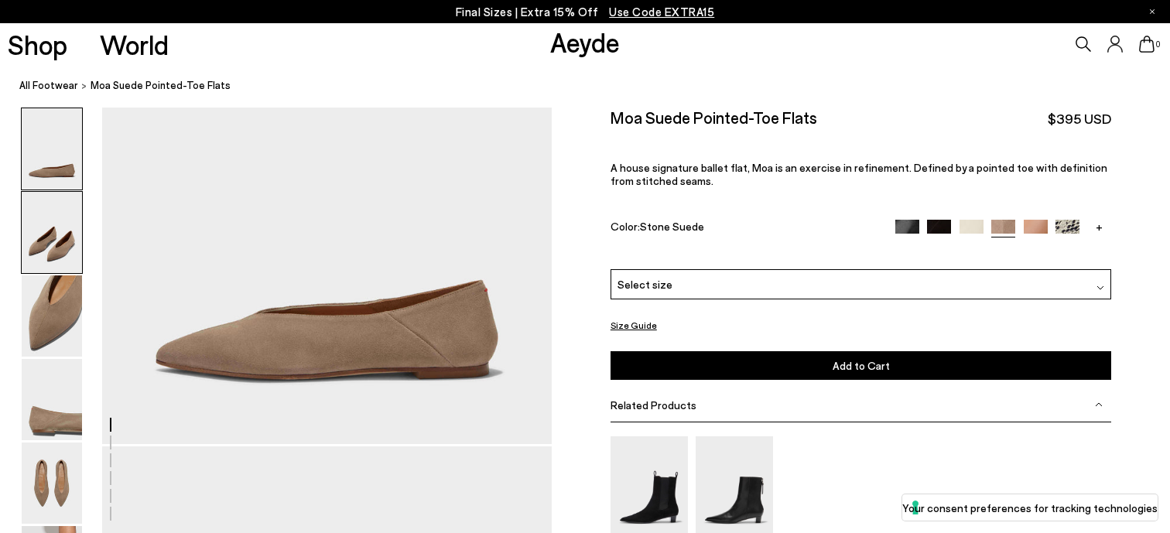
click at [52, 255] on img at bounding box center [52, 232] width 60 height 81
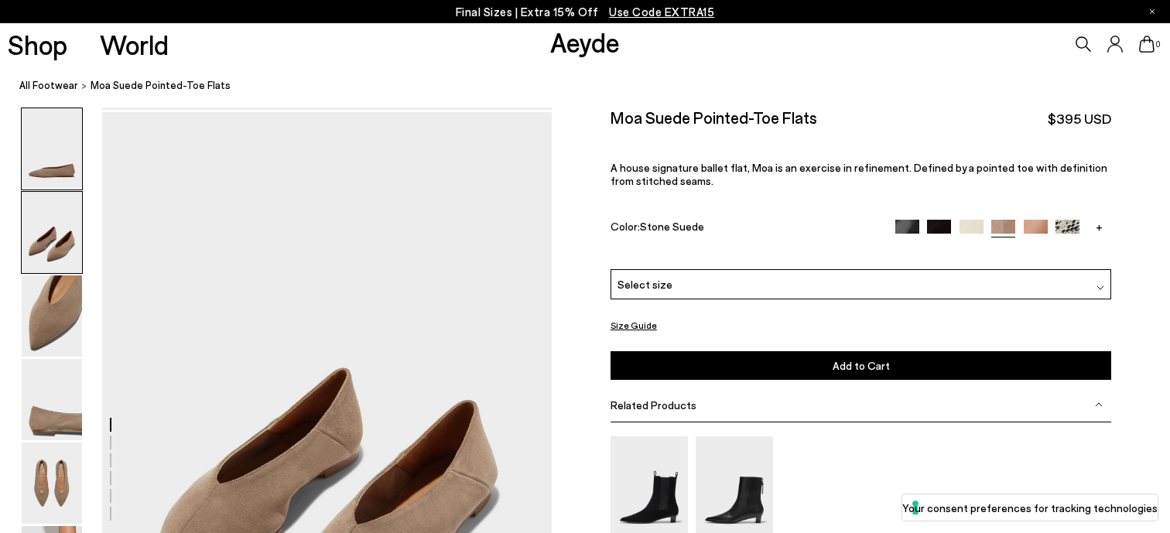
click at [55, 235] on img at bounding box center [52, 232] width 60 height 81
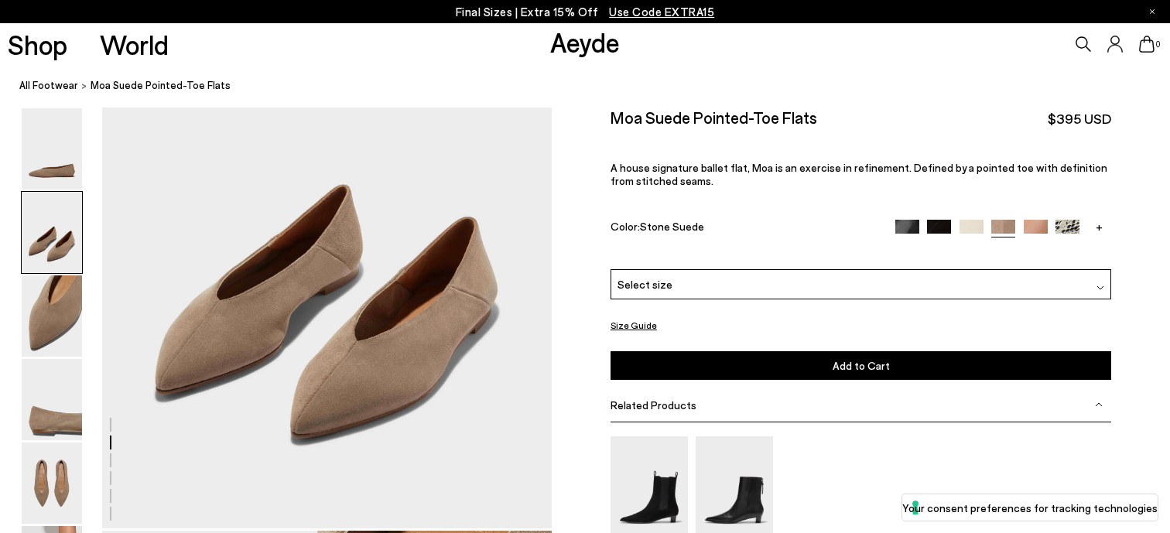
click at [50, 272] on img at bounding box center [52, 232] width 60 height 81
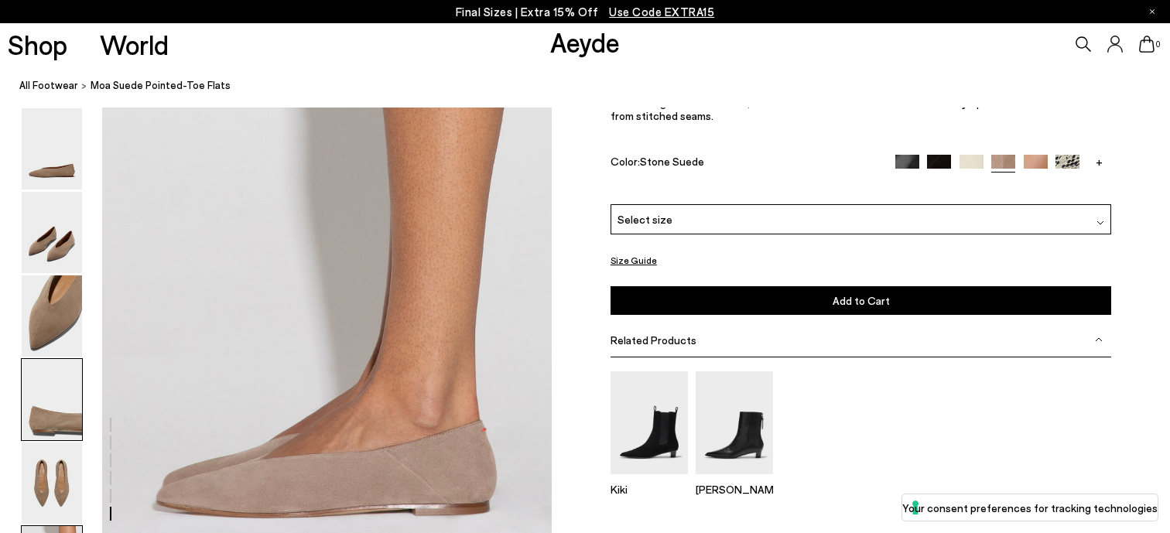
scroll to position [2938, 0]
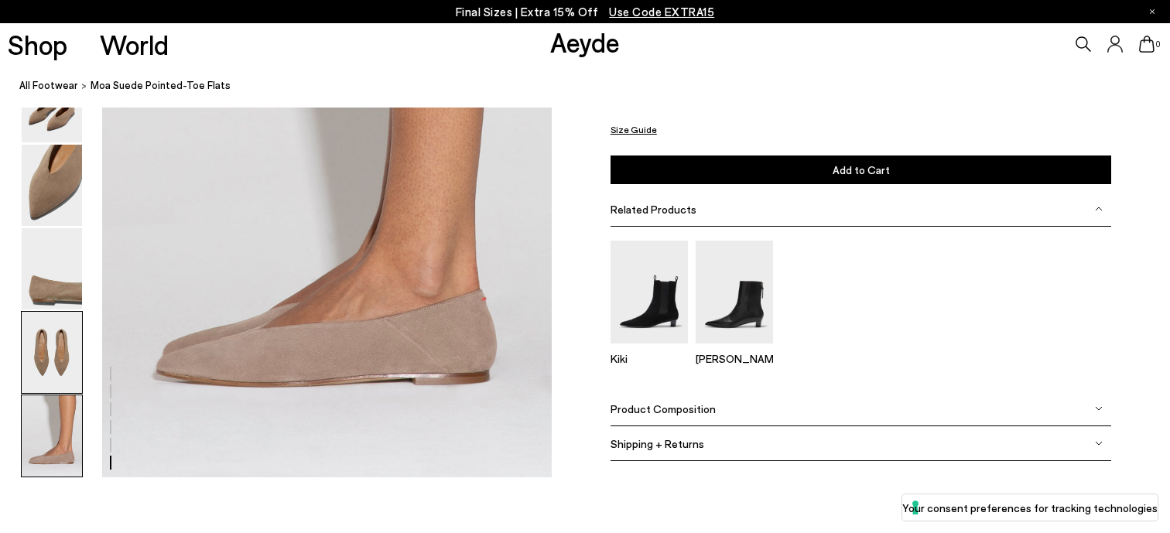
click at [47, 442] on img at bounding box center [52, 436] width 60 height 81
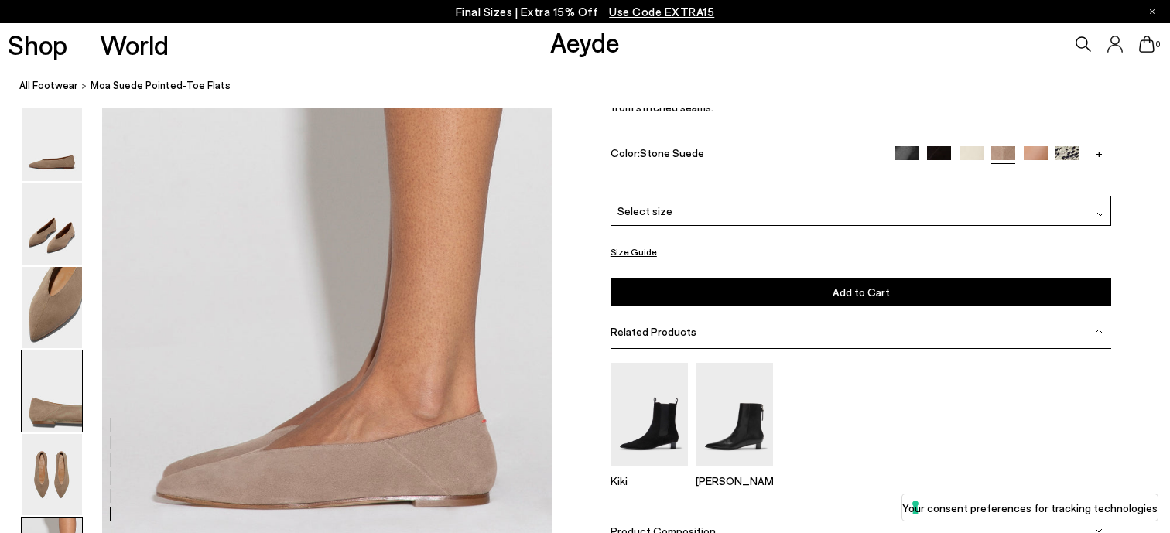
click at [50, 434] on img at bounding box center [52, 474] width 60 height 81
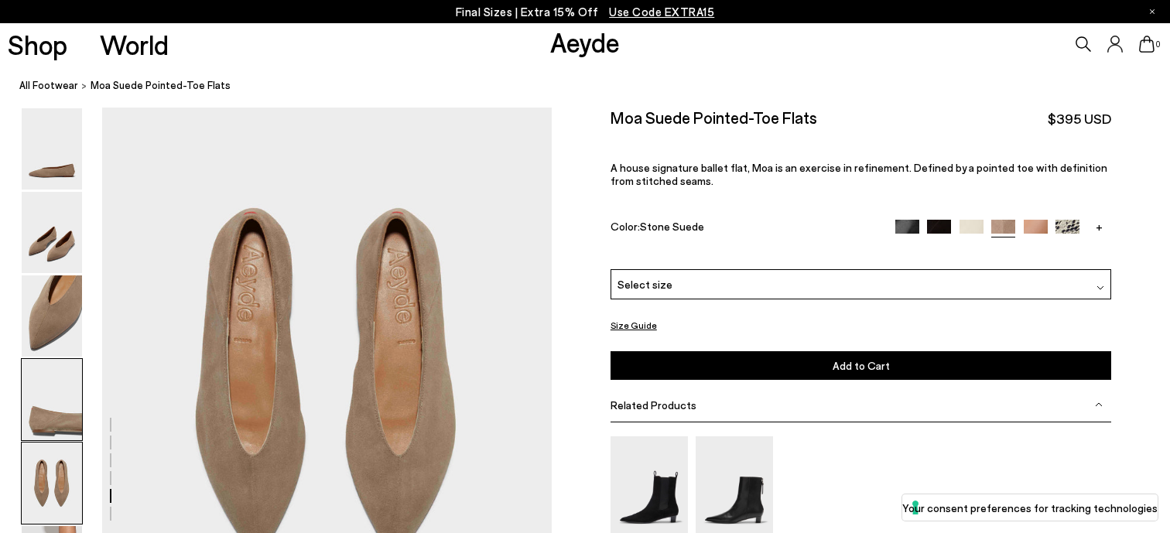
scroll to position [2386, 0]
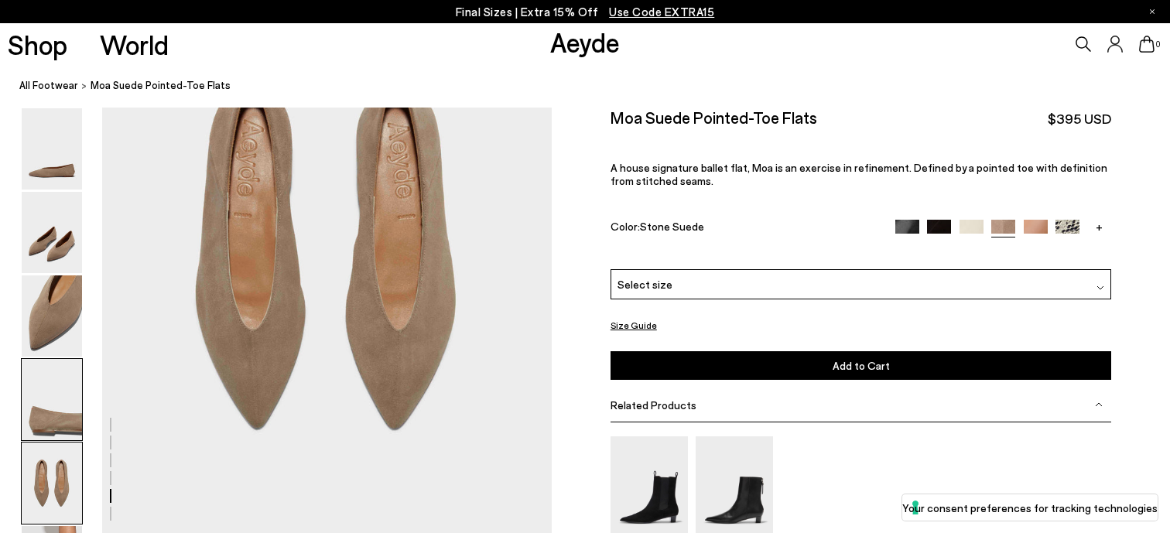
click at [63, 416] on img at bounding box center [52, 399] width 60 height 81
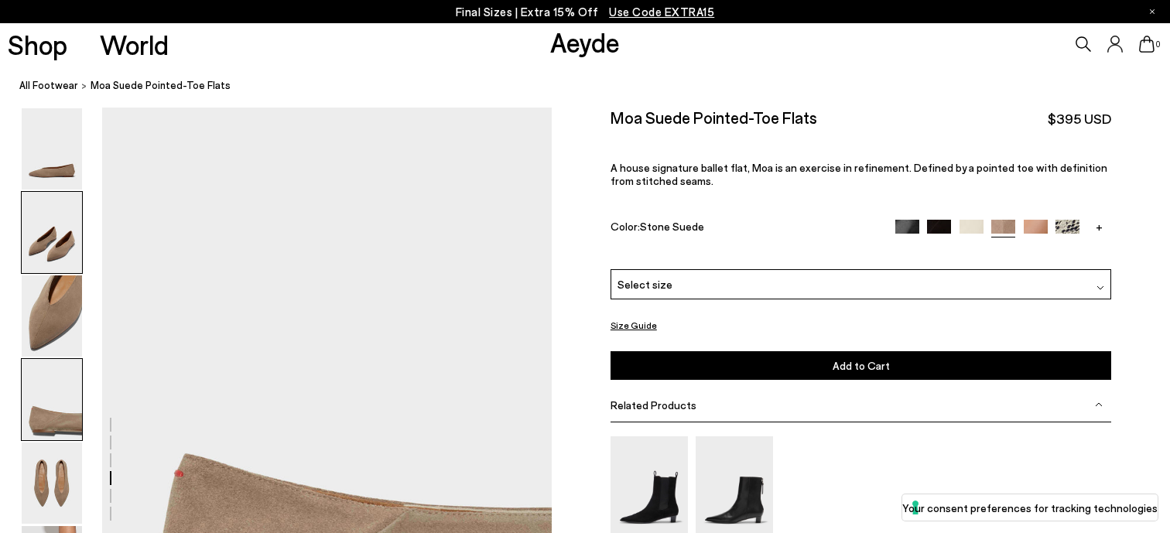
click at [62, 237] on img at bounding box center [52, 232] width 60 height 81
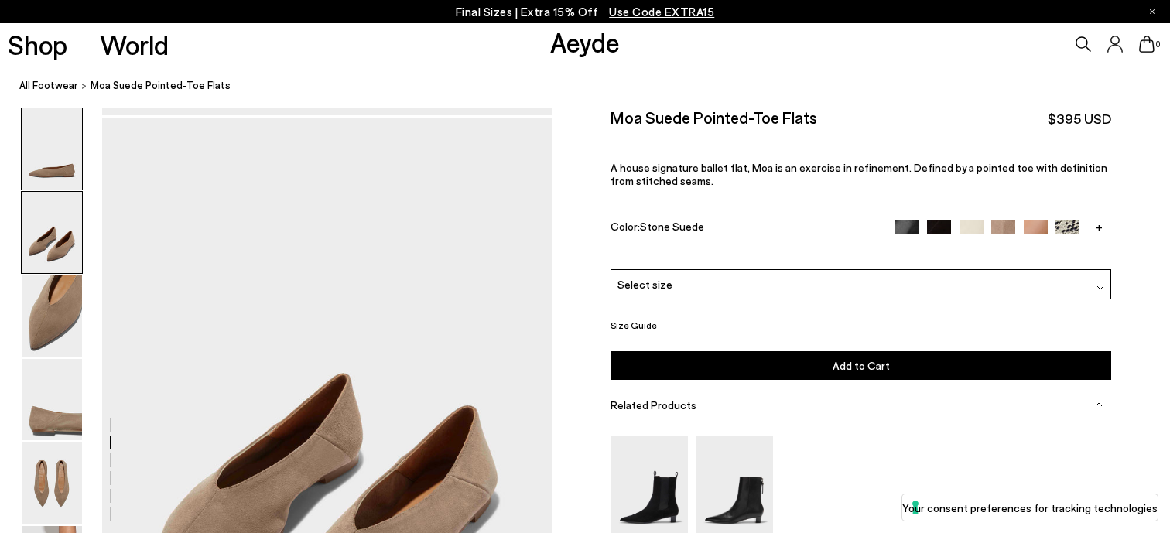
click at [47, 172] on img at bounding box center [52, 148] width 60 height 81
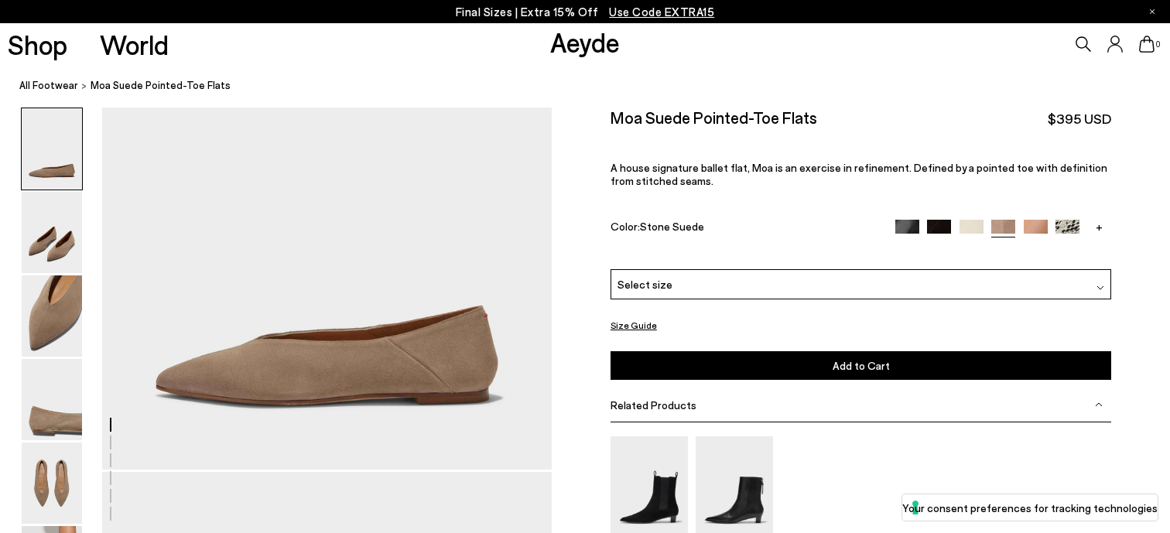
scroll to position [0, 0]
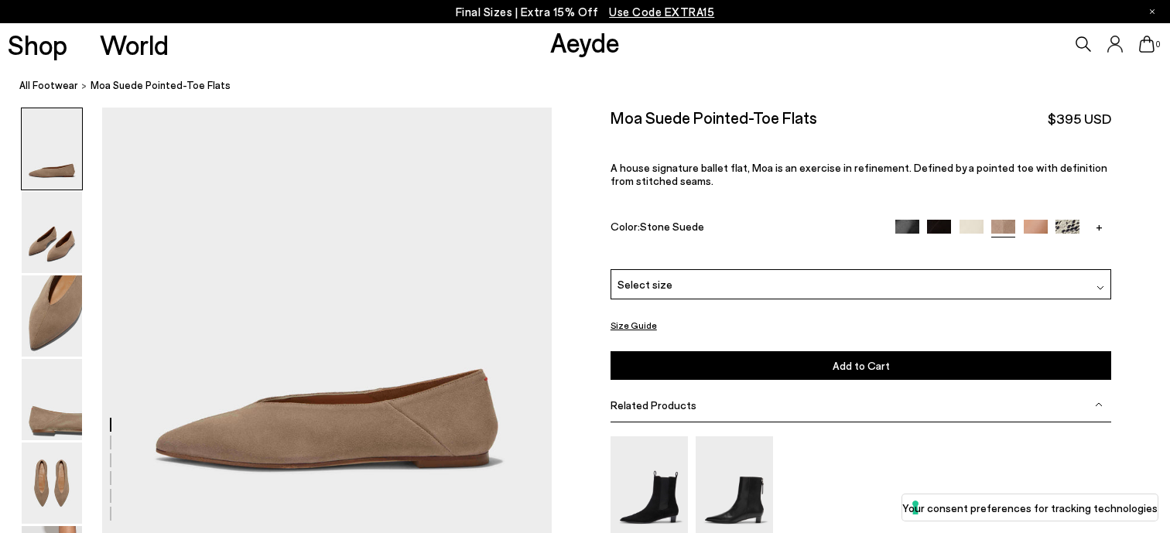
click at [1028, 224] on img at bounding box center [1036, 232] width 24 height 24
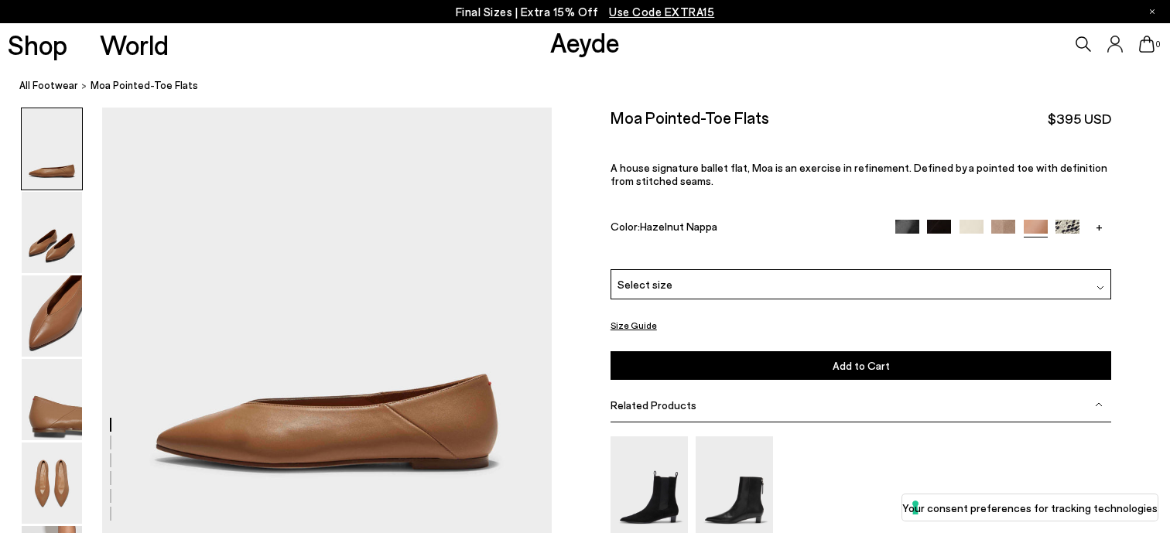
click at [997, 223] on img at bounding box center [1004, 232] width 24 height 24
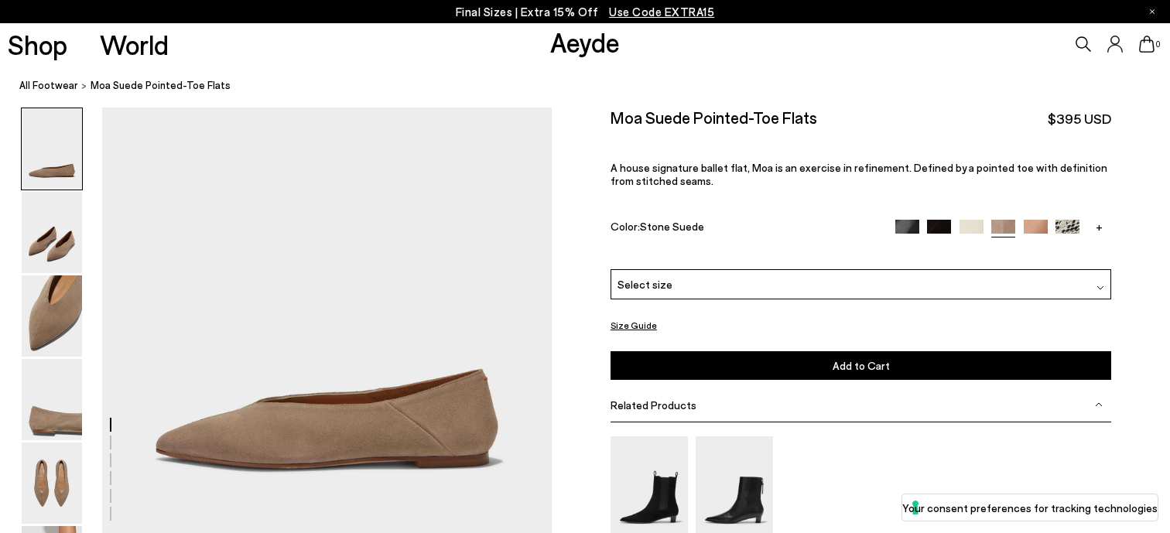
scroll to position [7, 0]
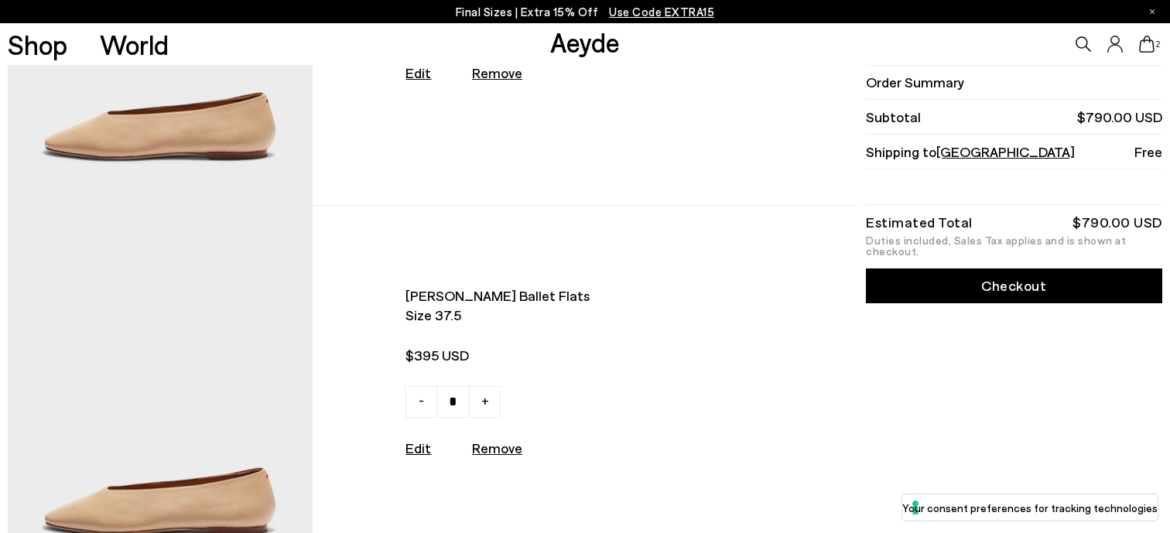
scroll to position [224, 0]
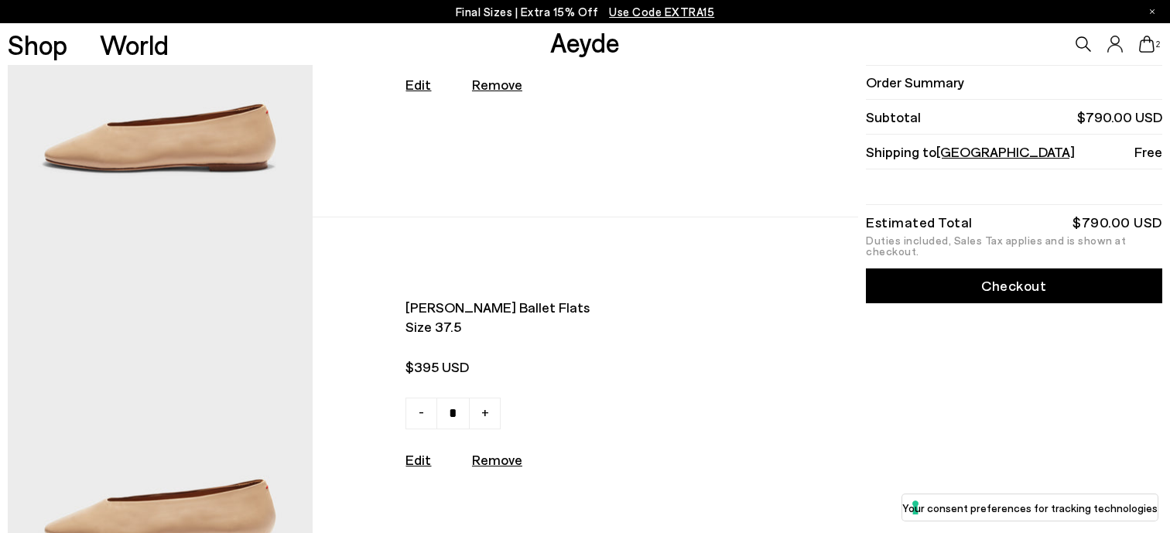
click at [491, 454] on u "Remove" at bounding box center [497, 459] width 50 height 17
type input "*"
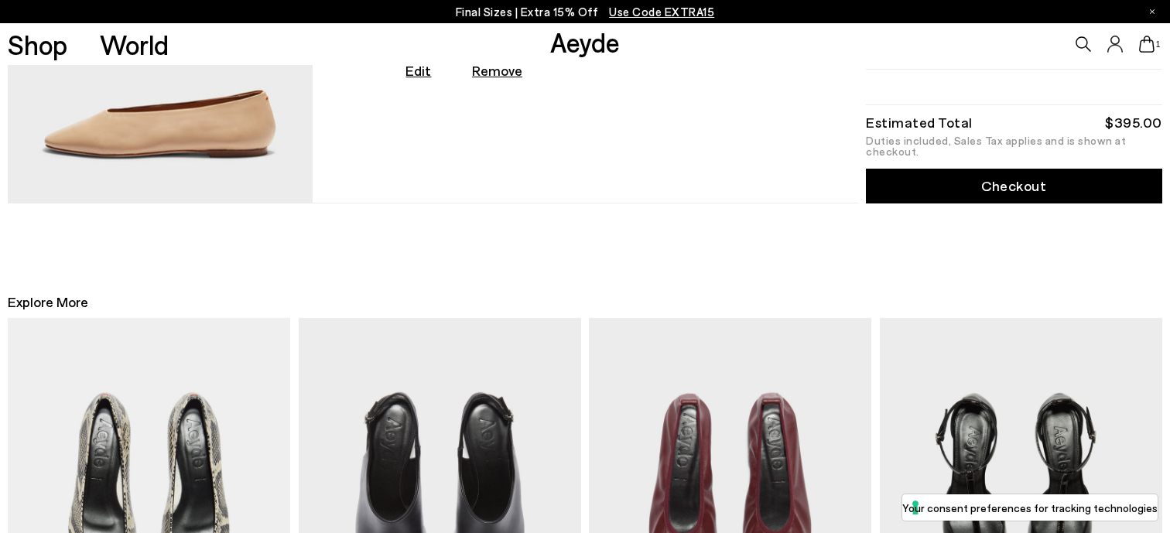
scroll to position [238, 0]
click at [658, 9] on span "Use Code EXTRA15" at bounding box center [661, 12] width 105 height 14
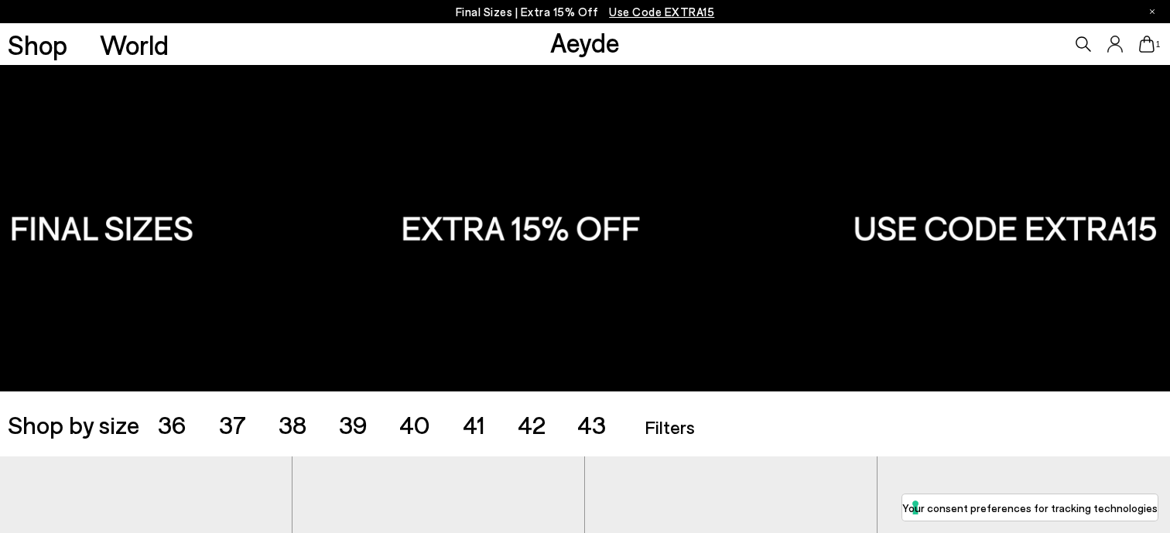
click at [1147, 48] on icon at bounding box center [1146, 44] width 15 height 17
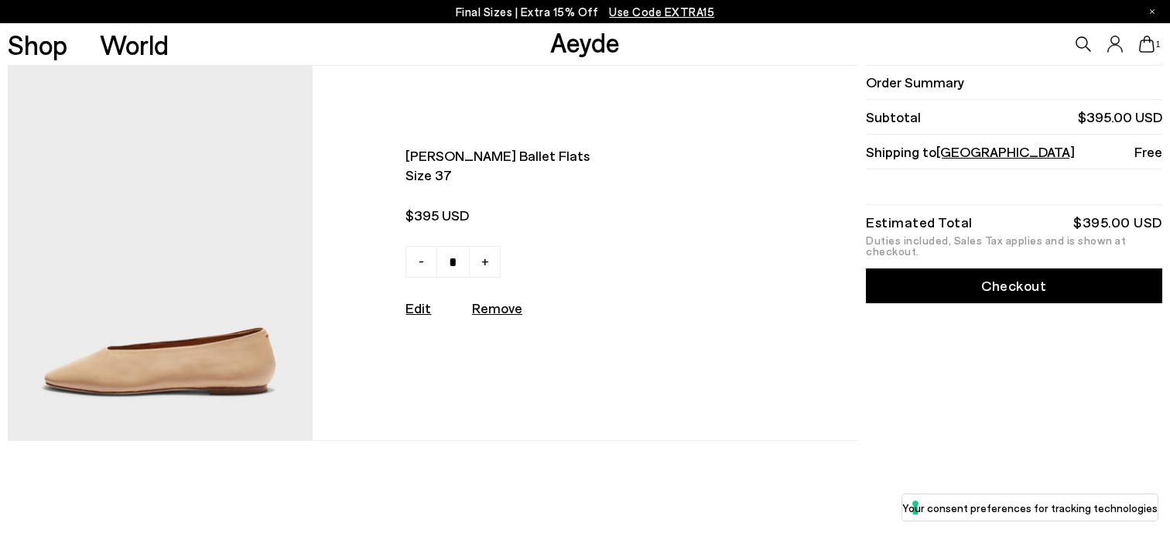
click at [1002, 294] on link "Checkout" at bounding box center [1014, 286] width 296 height 35
